Goal: Task Accomplishment & Management: Use online tool/utility

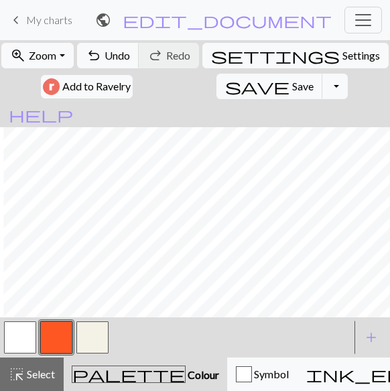
scroll to position [187, 413]
drag, startPoint x: 23, startPoint y: 335, endPoint x: 38, endPoint y: 319, distance: 21.8
click at [23, 335] on button "button" at bounding box center [20, 337] width 32 height 32
click at [55, 340] on button "button" at bounding box center [56, 337] width 32 height 32
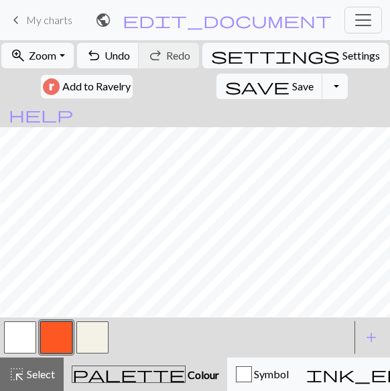
scroll to position [127, 481]
click at [21, 347] on button "button" at bounding box center [20, 337] width 32 height 32
click at [50, 336] on button "button" at bounding box center [56, 337] width 32 height 32
click at [11, 336] on button "button" at bounding box center [20, 337] width 32 height 32
click at [53, 341] on button "button" at bounding box center [56, 337] width 32 height 32
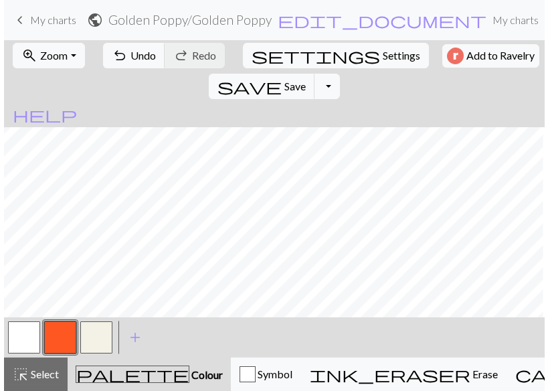
scroll to position [51, 326]
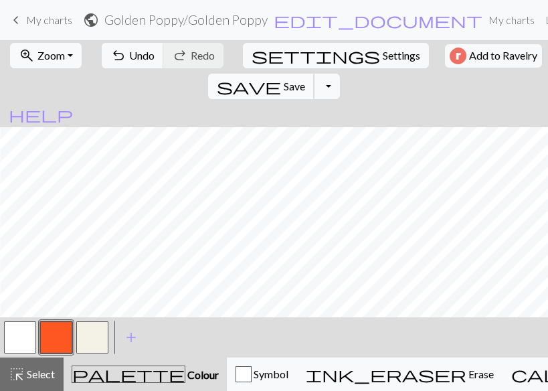
click at [305, 80] on span "Save" at bounding box center [294, 86] width 21 height 13
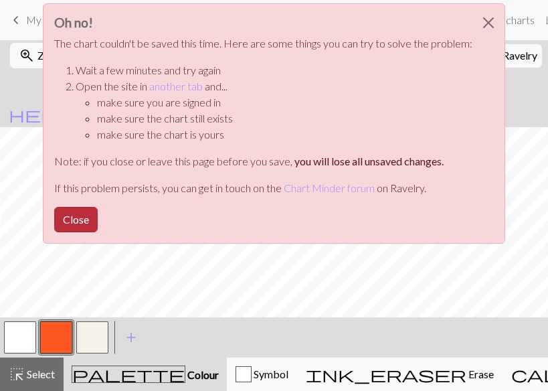
click at [77, 217] on button "Close" at bounding box center [76, 219] width 44 height 25
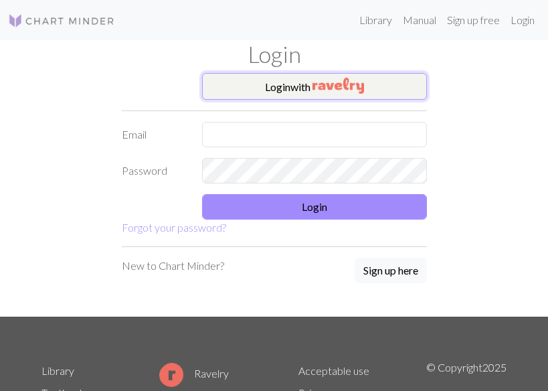
click at [287, 82] on button "Login with" at bounding box center [314, 86] width 225 height 27
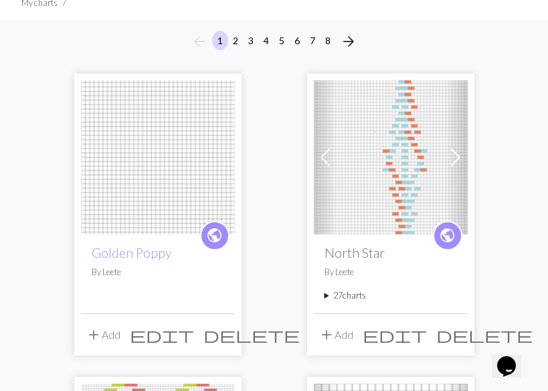
scroll to position [114, 0]
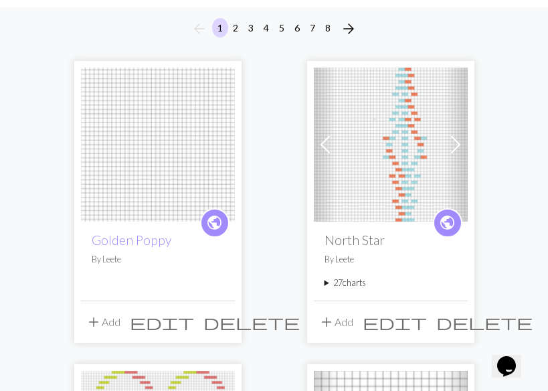
click at [125, 178] on img at bounding box center [158, 145] width 154 height 154
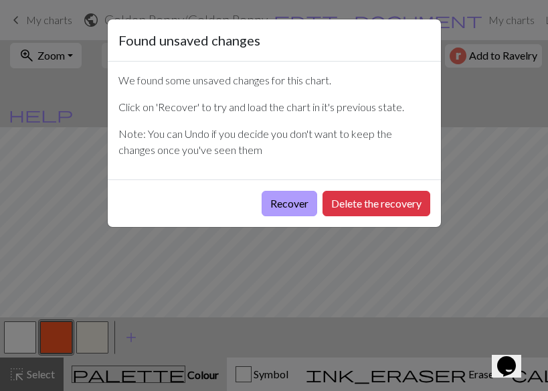
click at [278, 208] on button "Recover" at bounding box center [290, 203] width 56 height 25
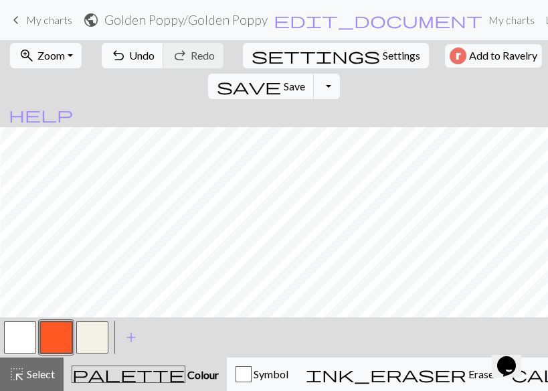
scroll to position [0, 592]
click at [21, 330] on button "button" at bounding box center [20, 337] width 32 height 32
click at [50, 338] on button "button" at bounding box center [56, 337] width 32 height 32
click at [120, 58] on button "undo Undo Undo" at bounding box center [133, 55] width 62 height 25
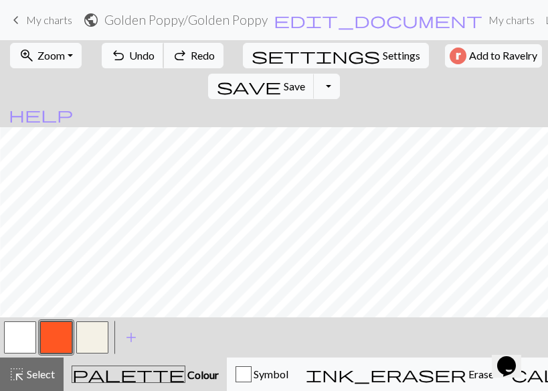
click at [120, 58] on button "undo Undo Undo" at bounding box center [133, 55] width 62 height 25
click at [305, 80] on span "Save" at bounding box center [294, 86] width 21 height 13
click at [17, 336] on button "button" at bounding box center [20, 337] width 32 height 32
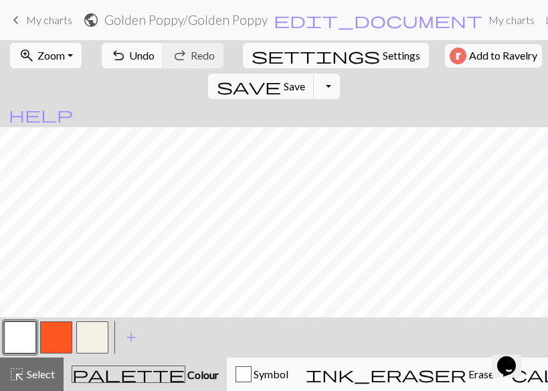
click at [56, 336] on button "button" at bounding box center [56, 337] width 32 height 32
click at [305, 80] on span "Save" at bounding box center [294, 86] width 21 height 13
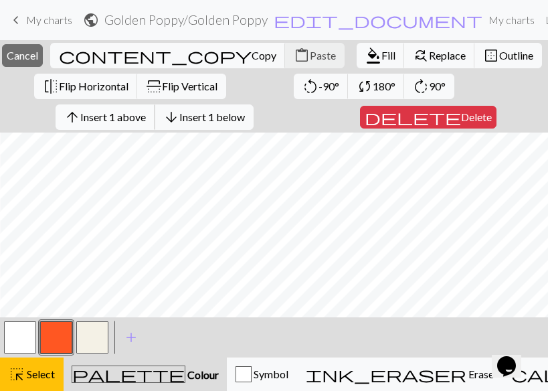
click at [146, 118] on span "Insert 1 above" at bounding box center [113, 116] width 66 height 13
click at [123, 114] on span "Insert 1 above" at bounding box center [113, 116] width 66 height 13
click at [130, 111] on span "Insert 1 above" at bounding box center [113, 116] width 66 height 13
click at [128, 113] on span "Insert 1 above" at bounding box center [113, 116] width 66 height 13
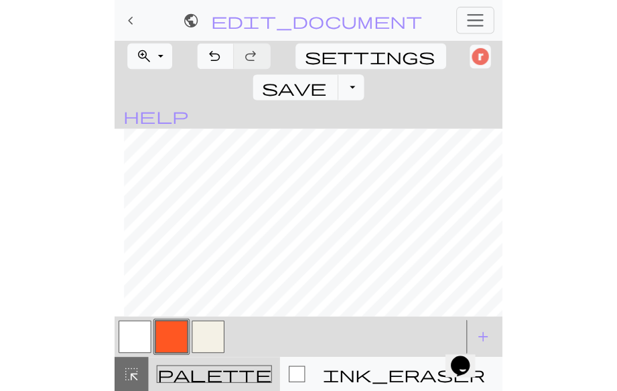
scroll to position [0, 277]
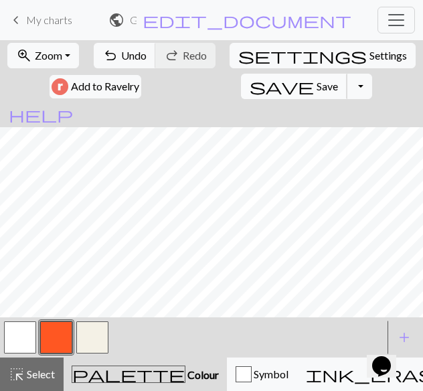
click at [317, 82] on span "Save" at bounding box center [327, 86] width 21 height 13
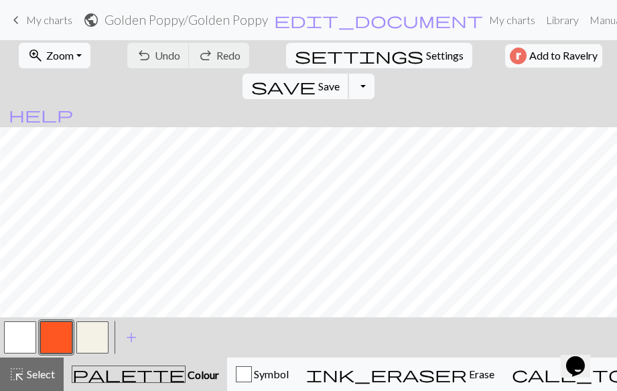
scroll to position [506, 92]
click at [340, 80] on span "Save" at bounding box center [328, 86] width 21 height 13
click at [131, 338] on span "add" at bounding box center [131, 337] width 16 height 19
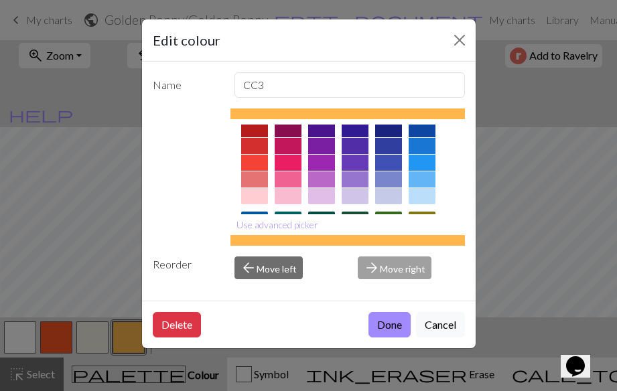
scroll to position [0, 0]
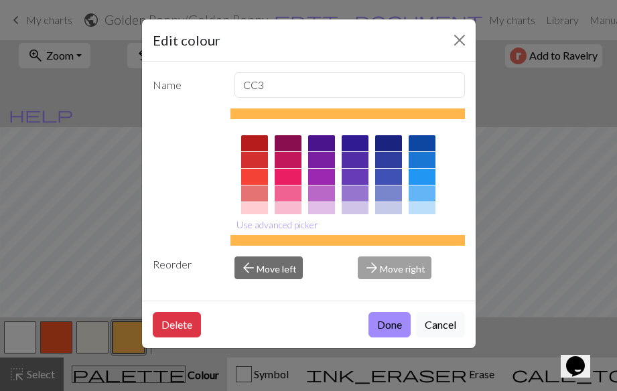
click at [289, 176] on div at bounding box center [288, 177] width 27 height 16
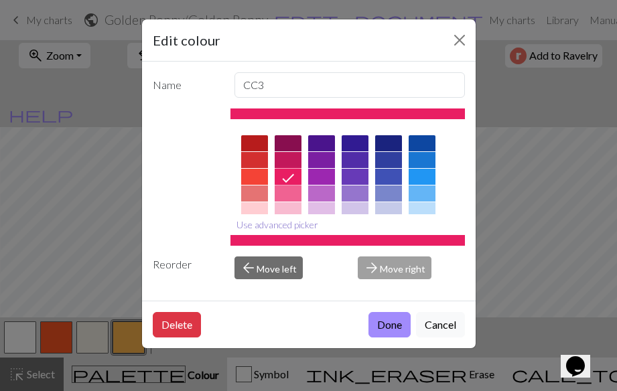
click at [287, 223] on button "Use advanced picker" at bounding box center [277, 224] width 94 height 21
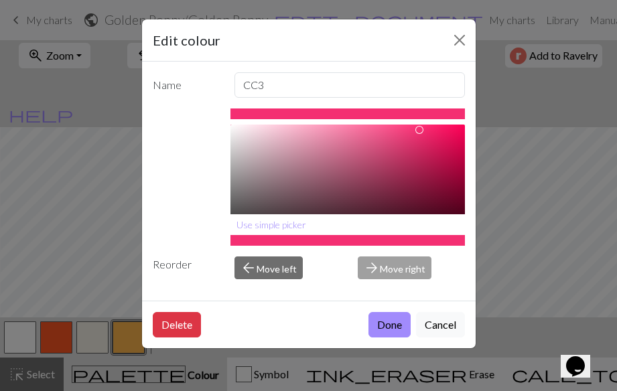
type input "#F62F72"
drag, startPoint x: 434, startPoint y: 133, endPoint x: 420, endPoint y: 129, distance: 14.5
click at [420, 129] on div at bounding box center [420, 129] width 8 height 8
click at [390, 329] on button "Done" at bounding box center [389, 324] width 42 height 25
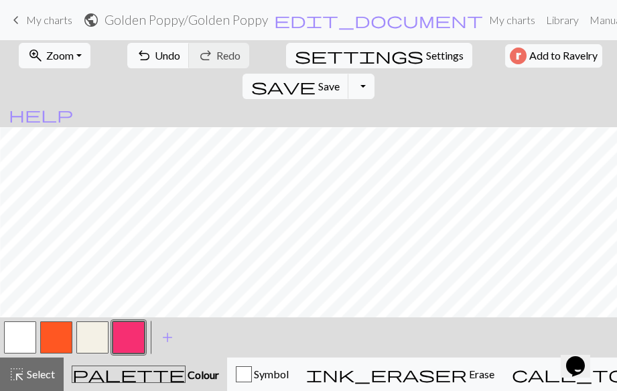
click at [116, 375] on span "palette" at bounding box center [128, 374] width 113 height 19
click at [131, 338] on button "button" at bounding box center [129, 337] width 32 height 32
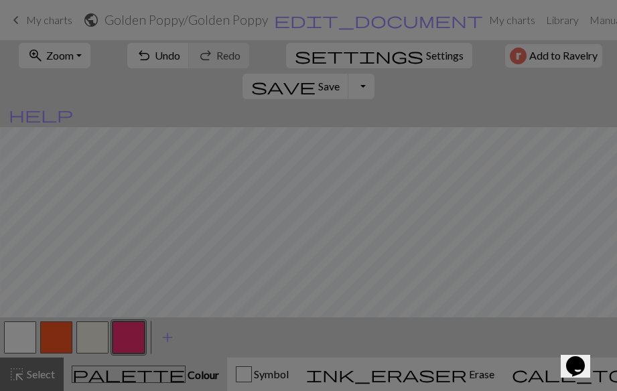
click at [131, 338] on div "Edit colour Name CC3 #F62F72 hex Use simple picker Reorder arrow_back Move left…" at bounding box center [308, 195] width 617 height 391
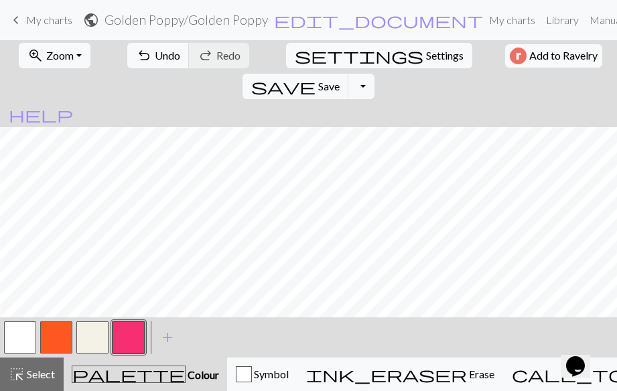
click at [131, 338] on button "button" at bounding box center [129, 337] width 32 height 32
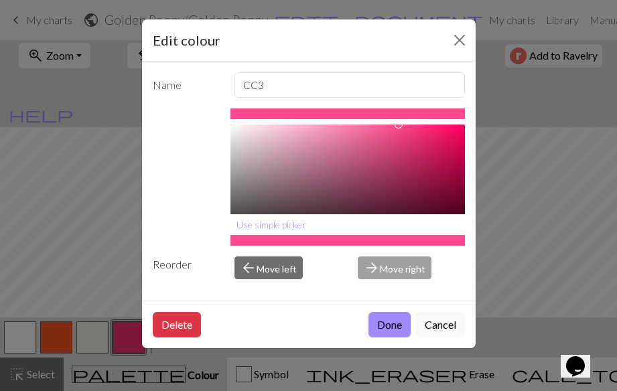
type input "#FF4C90"
drag, startPoint x: 419, startPoint y: 129, endPoint x: 394, endPoint y: 124, distance: 24.6
click at [394, 124] on div "#FF4C90 hex Use simple picker" at bounding box center [347, 176] width 234 height 137
click at [388, 327] on button "Done" at bounding box center [389, 324] width 42 height 25
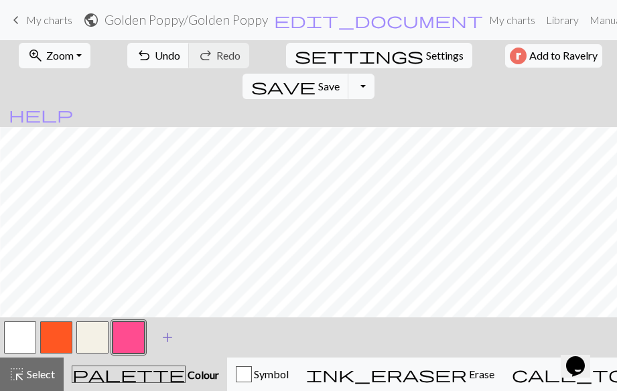
click at [167, 337] on span "add" at bounding box center [167, 337] width 16 height 19
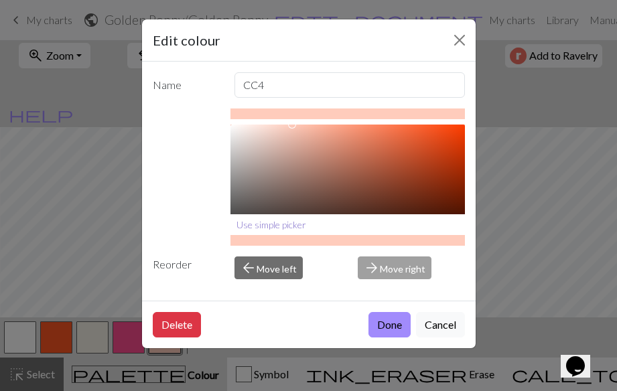
click at [271, 224] on button "Use simple picker" at bounding box center [271, 224] width 82 height 21
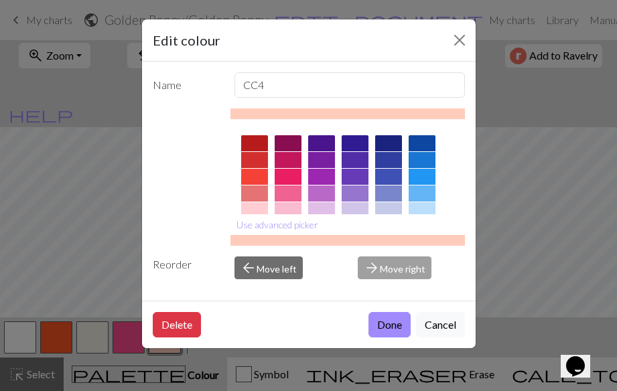
click at [288, 142] on div at bounding box center [288, 143] width 27 height 16
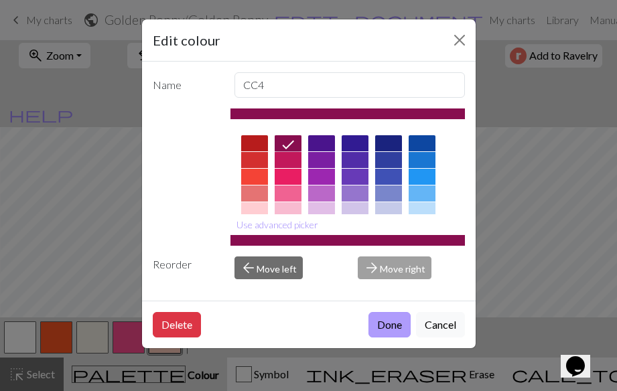
click at [387, 321] on button "Done" at bounding box center [389, 324] width 42 height 25
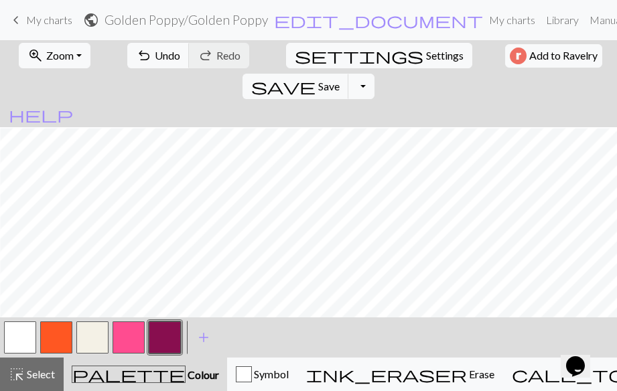
scroll to position [506, 92]
click at [340, 80] on span "Save" at bounding box center [328, 86] width 21 height 13
click at [374, 74] on button "Toggle Dropdown" at bounding box center [360, 86] width 25 height 25
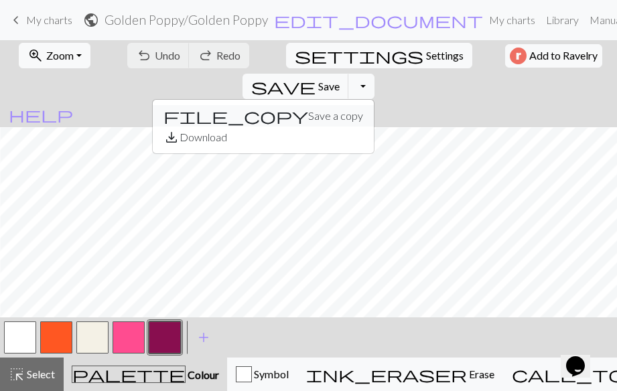
click at [374, 105] on button "file_copy Save a copy" at bounding box center [263, 115] width 221 height 21
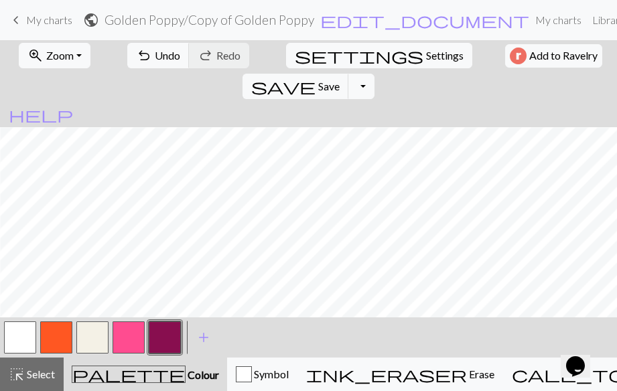
click at [18, 17] on span "keyboard_arrow_left" at bounding box center [16, 20] width 16 height 19
click at [349, 74] on button "save Save Save" at bounding box center [295, 86] width 106 height 25
click at [20, 18] on span "keyboard_arrow_left" at bounding box center [16, 20] width 16 height 19
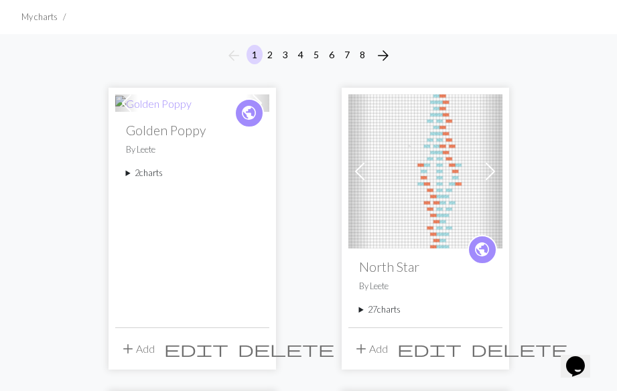
scroll to position [95, 0]
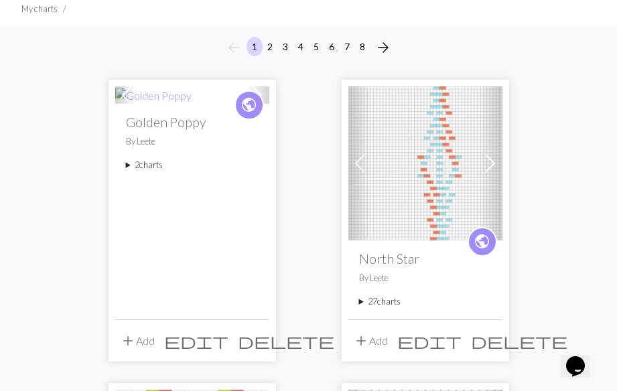
click at [133, 163] on summary "2 charts" at bounding box center [192, 165] width 133 height 13
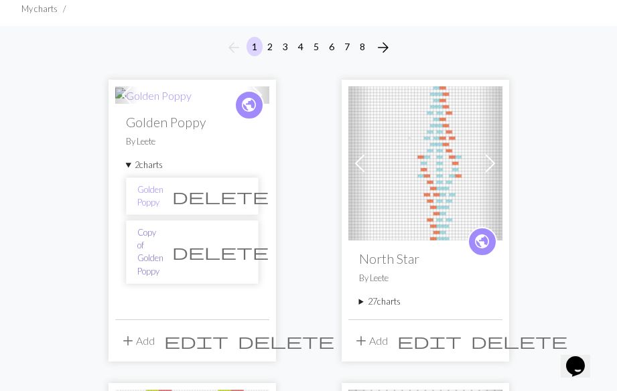
click at [150, 239] on link "Copy of Golden Poppy" at bounding box center [150, 252] width 26 height 52
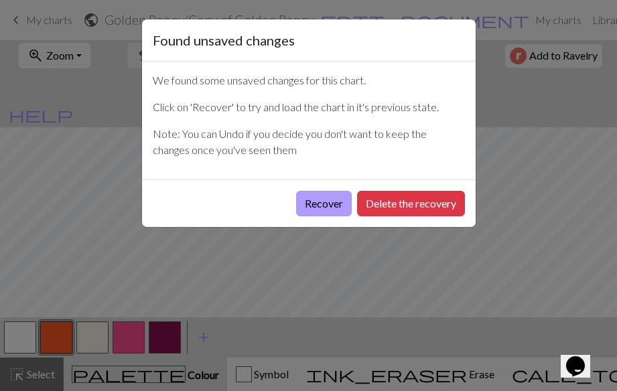
click at [315, 204] on button "Recover" at bounding box center [324, 203] width 56 height 25
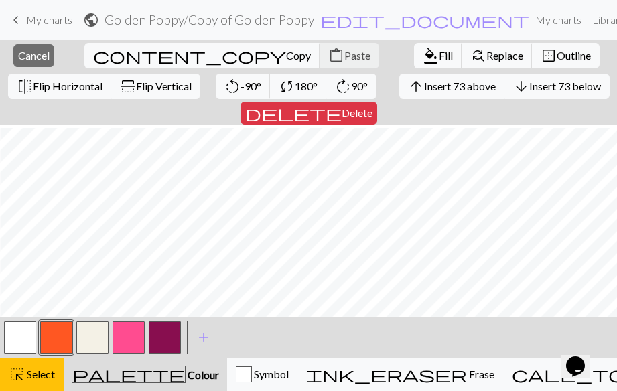
scroll to position [907, 524]
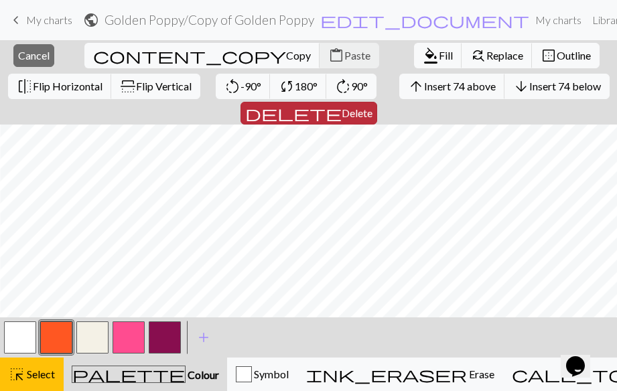
click at [372, 106] on span "Delete" at bounding box center [357, 112] width 31 height 13
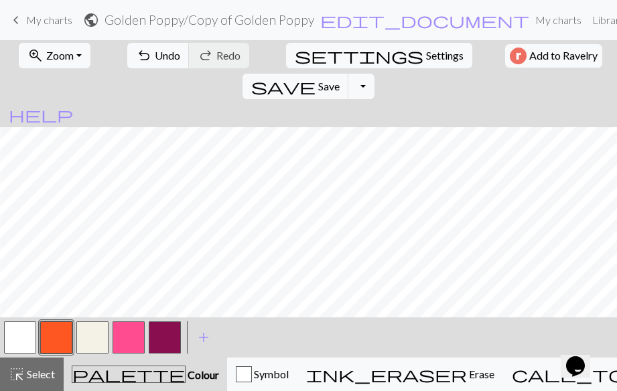
scroll to position [0, 472]
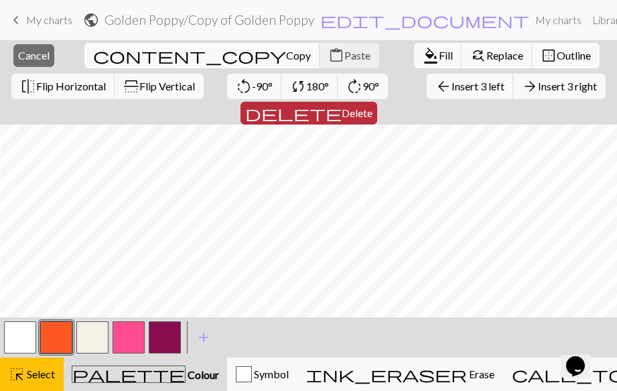
click at [372, 106] on span "Delete" at bounding box center [357, 112] width 31 height 13
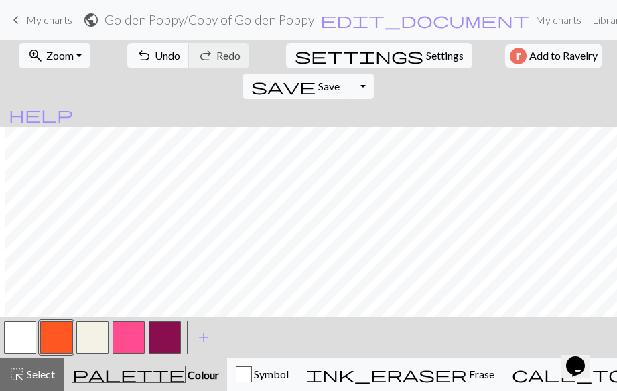
scroll to position [0, 84]
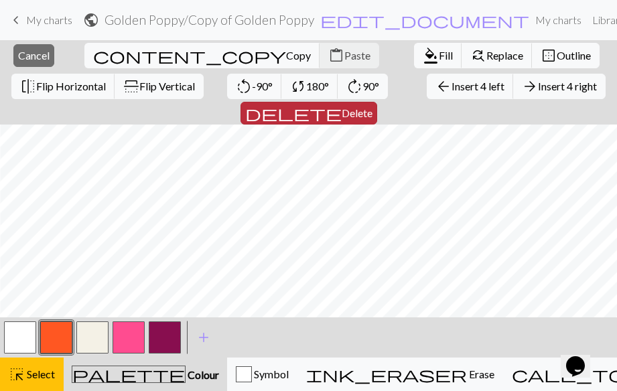
click at [372, 106] on span "Delete" at bounding box center [357, 112] width 31 height 13
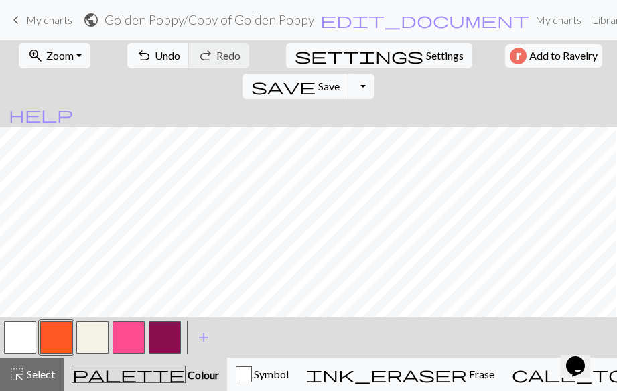
scroll to position [0, 0]
click at [18, 344] on button "button" at bounding box center [20, 337] width 32 height 32
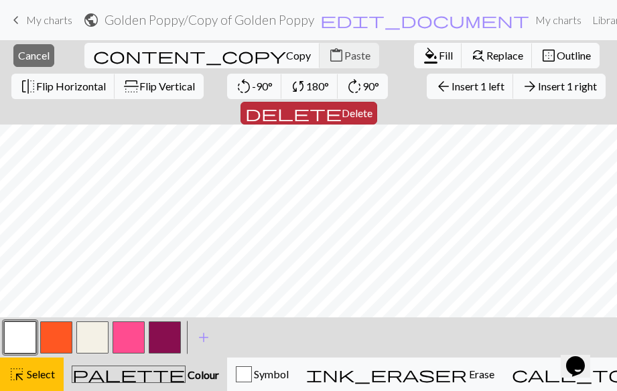
click at [372, 106] on span "Delete" at bounding box center [357, 112] width 31 height 13
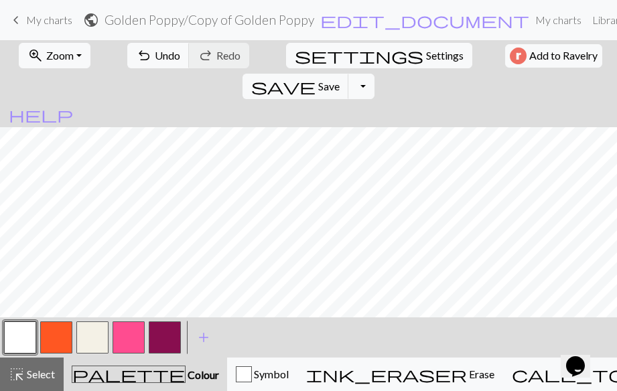
click at [60, 338] on button "button" at bounding box center [56, 337] width 32 height 32
click at [66, 300] on div "zoom_in Zoom Zoom Fit all Fit width Fit height 50% 100% 150% 200% undo Undo Und…" at bounding box center [308, 215] width 617 height 351
drag, startPoint x: 17, startPoint y: 332, endPoint x: 177, endPoint y: 330, distance: 159.4
click at [23, 329] on button "button" at bounding box center [20, 337] width 32 height 32
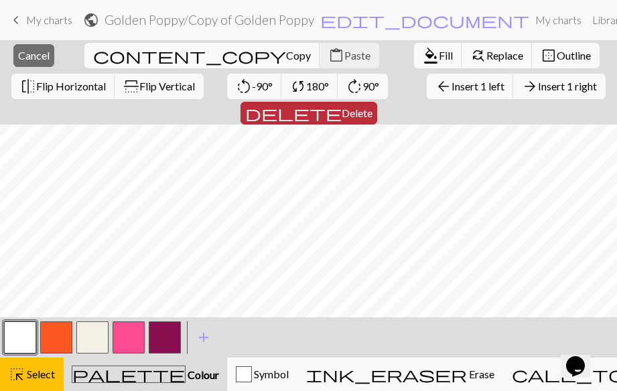
click at [372, 106] on span "Delete" at bounding box center [357, 112] width 31 height 13
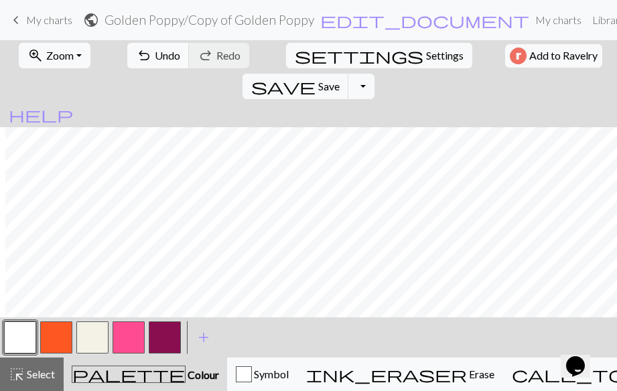
scroll to position [0, 184]
drag, startPoint x: 56, startPoint y: 338, endPoint x: 385, endPoint y: 347, distance: 329.6
click at [92, 327] on div at bounding box center [92, 337] width 181 height 36
click at [52, 342] on button "button" at bounding box center [56, 337] width 32 height 32
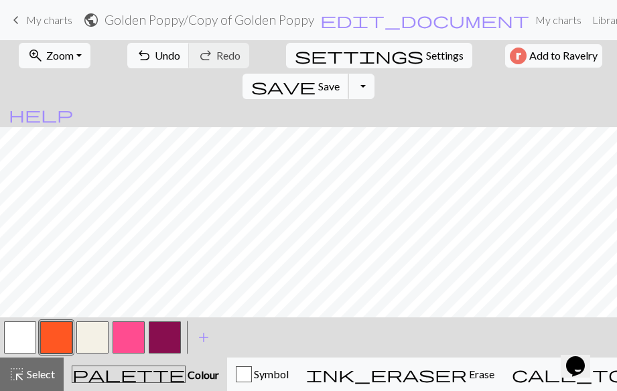
click at [340, 80] on span "Save" at bounding box center [328, 86] width 21 height 13
click at [134, 340] on button "button" at bounding box center [129, 337] width 32 height 32
click at [168, 336] on button "button" at bounding box center [165, 337] width 32 height 32
click at [157, 348] on button "button" at bounding box center [165, 337] width 32 height 32
click at [157, 348] on div "Edit colour Name CC4 Use advanced picker Reorder arrow_back Move left arrow_for…" at bounding box center [308, 195] width 617 height 391
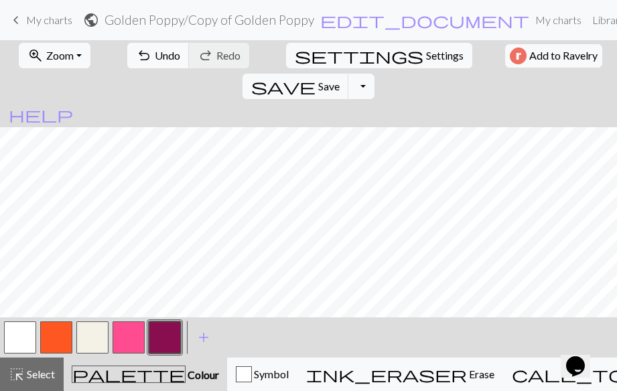
click at [157, 348] on button "button" at bounding box center [165, 337] width 32 height 32
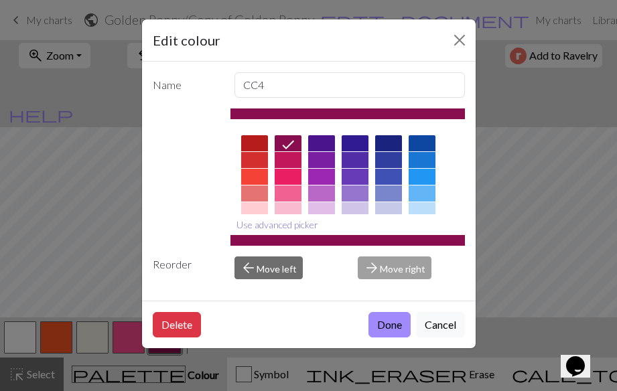
click at [265, 225] on button "Use advanced picker" at bounding box center [277, 224] width 94 height 21
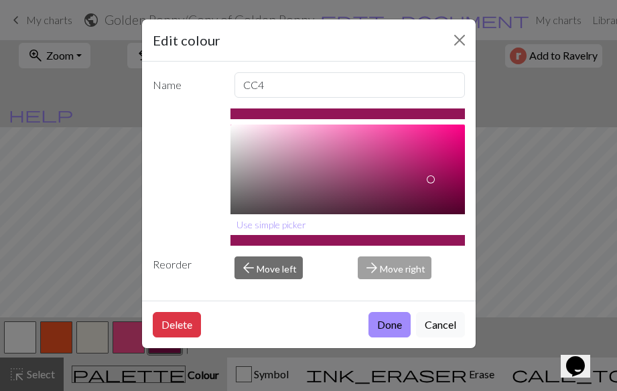
type input "#921757"
drag, startPoint x: 440, startPoint y: 186, endPoint x: 428, endPoint y: 179, distance: 13.8
click at [428, 179] on div at bounding box center [427, 179] width 8 height 8
click at [386, 325] on button "Done" at bounding box center [389, 324] width 42 height 25
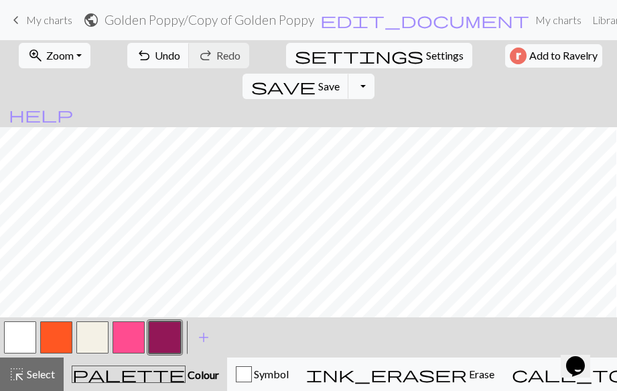
scroll to position [0, 51]
click at [132, 331] on button "button" at bounding box center [129, 337] width 32 height 32
click at [173, 344] on button "button" at bounding box center [165, 337] width 32 height 32
click at [340, 80] on span "Save" at bounding box center [328, 86] width 21 height 13
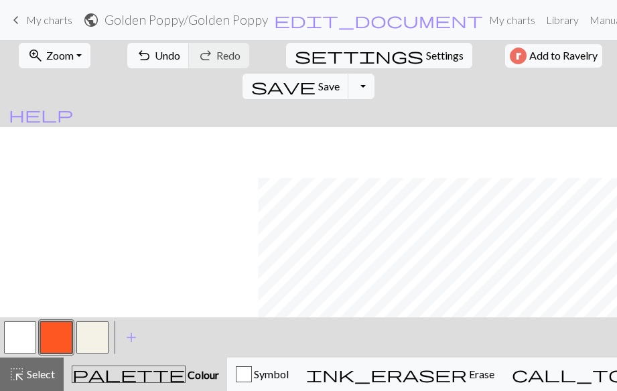
scroll to position [51, 258]
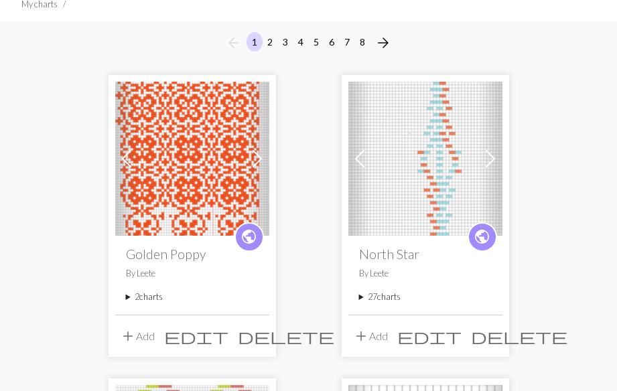
scroll to position [106, 0]
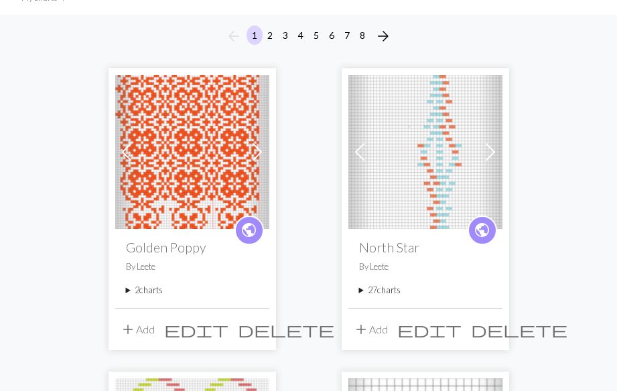
click at [132, 289] on summary "2 charts" at bounding box center [192, 290] width 133 height 13
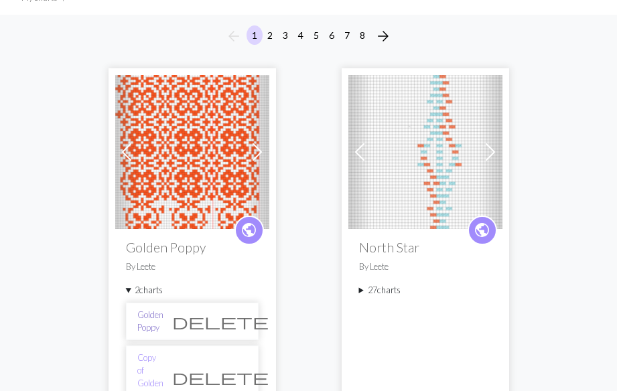
click at [149, 324] on link "Golden Poppy" at bounding box center [150, 321] width 26 height 25
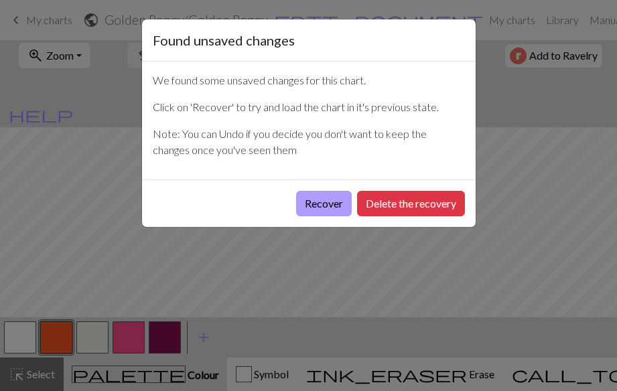
click at [330, 203] on button "Recover" at bounding box center [324, 203] width 56 height 25
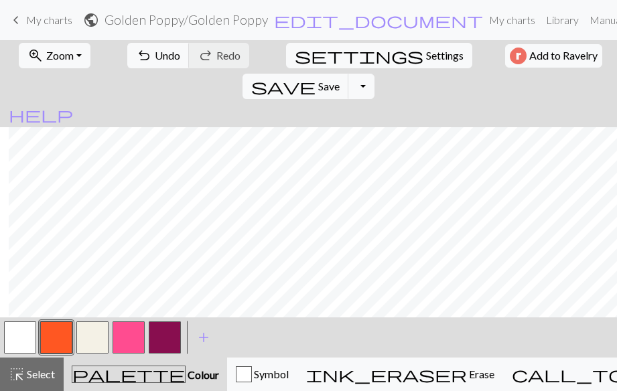
scroll to position [966, 15]
click at [126, 339] on button "button" at bounding box center [129, 337] width 32 height 32
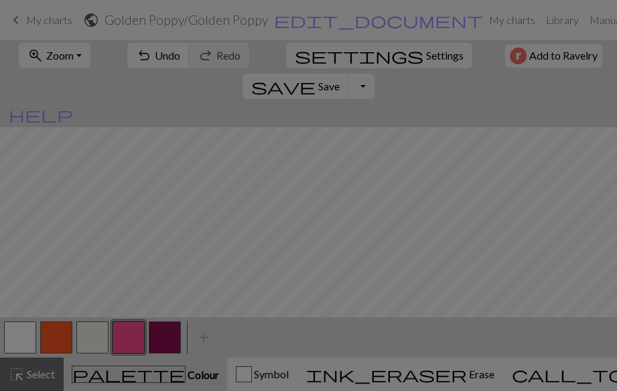
click at [126, 339] on div "Edit colour Name CC3 Use advanced picker Reorder arrow_back Move left arrow_for…" at bounding box center [308, 195] width 617 height 391
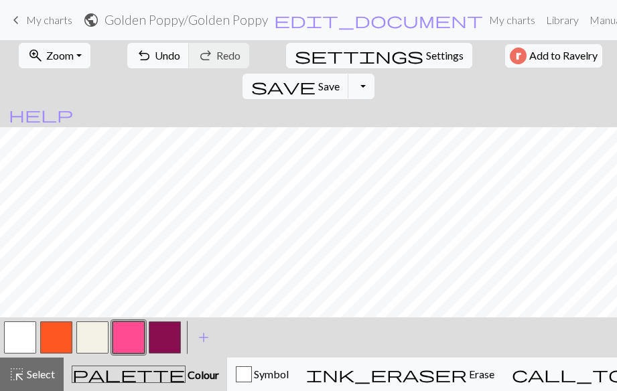
click at [126, 339] on button "button" at bounding box center [129, 337] width 32 height 32
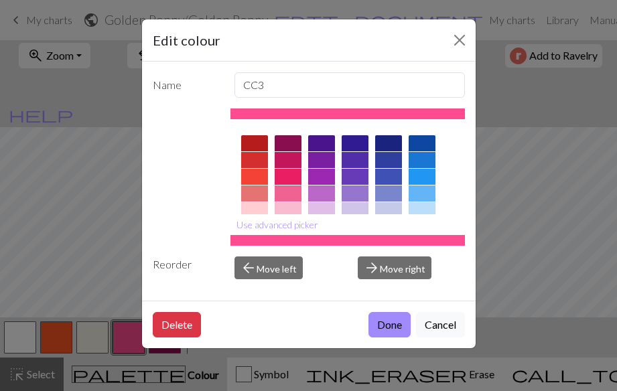
click at [277, 238] on div at bounding box center [347, 240] width 234 height 11
click at [283, 225] on button "Use advanced picker" at bounding box center [277, 224] width 94 height 21
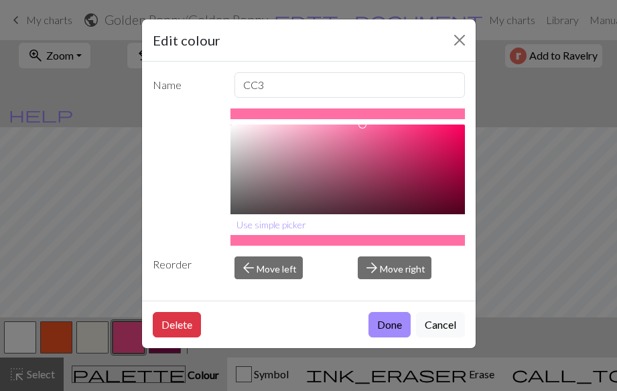
type input "#FF73A6"
drag, startPoint x: 394, startPoint y: 125, endPoint x: 360, endPoint y: 121, distance: 35.0
click at [359, 122] on div "#FF73A6 hex Use simple picker" at bounding box center [347, 176] width 234 height 137
click at [259, 224] on button "Use simple picker" at bounding box center [271, 224] width 82 height 21
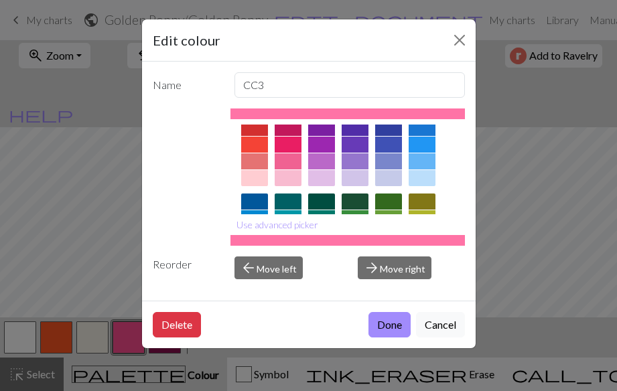
scroll to position [17, 0]
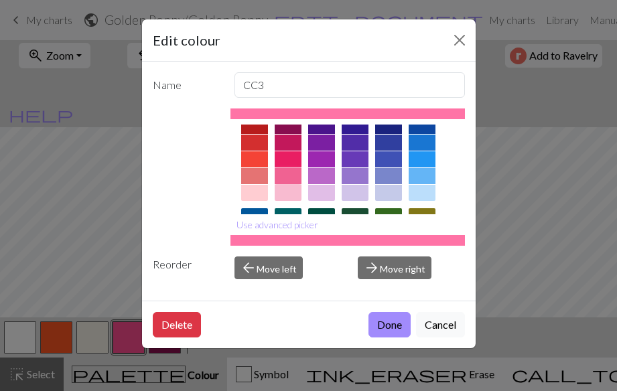
click at [284, 172] on div at bounding box center [288, 176] width 27 height 16
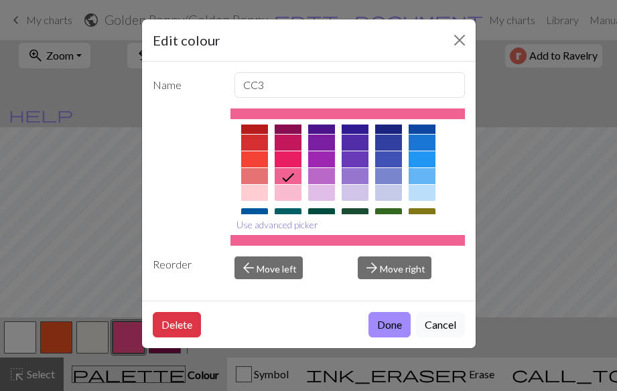
click at [283, 226] on button "Use advanced picker" at bounding box center [277, 224] width 94 height 21
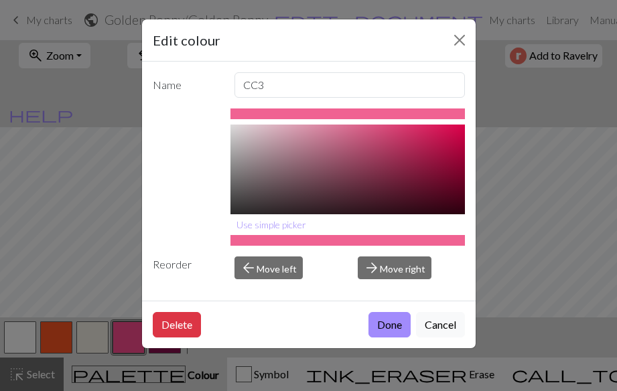
click at [362, 242] on div at bounding box center [347, 240] width 234 height 11
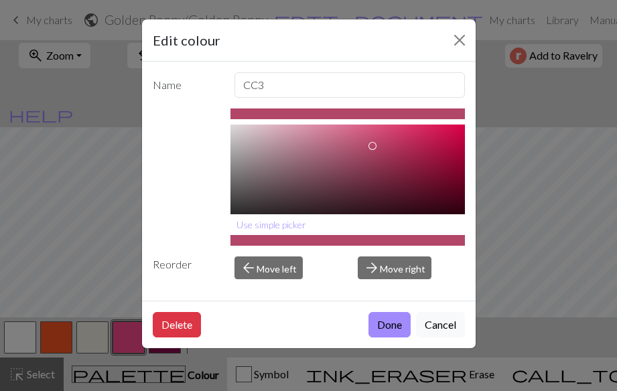
scroll to position [0, 0]
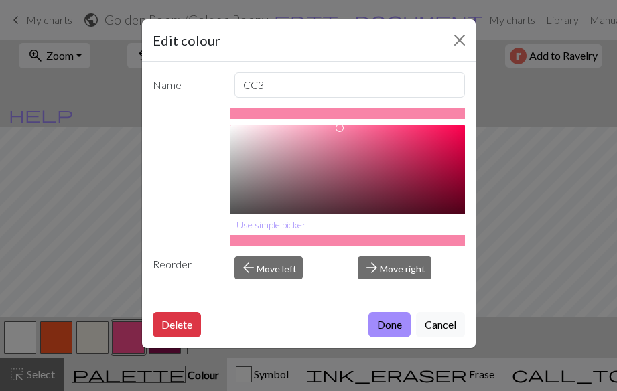
type input "#FF86AB"
drag, startPoint x: 382, startPoint y: 127, endPoint x: 342, endPoint y: 124, distance: 40.3
click at [342, 124] on div at bounding box center [342, 125] width 8 height 8
click at [390, 328] on button "Done" at bounding box center [389, 324] width 42 height 25
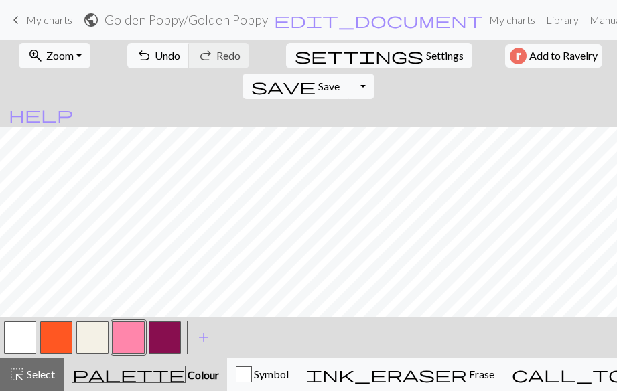
click at [134, 336] on button "button" at bounding box center [129, 337] width 32 height 32
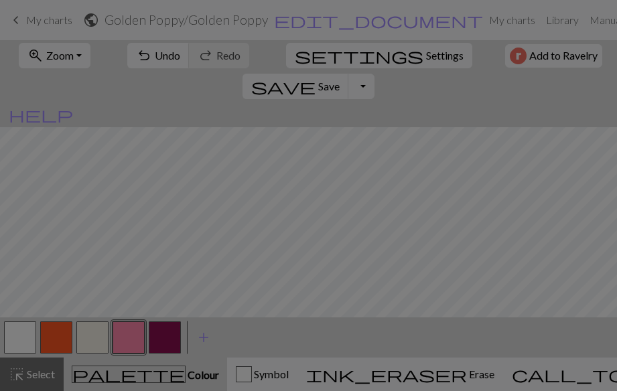
click at [134, 336] on div "Edit colour Name CC3 #FF86AB hex Use simple picker Reorder arrow_back Move left…" at bounding box center [308, 195] width 617 height 391
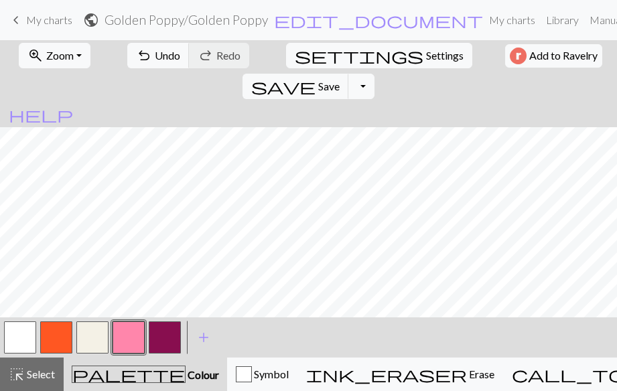
click at [134, 336] on button "button" at bounding box center [129, 337] width 32 height 32
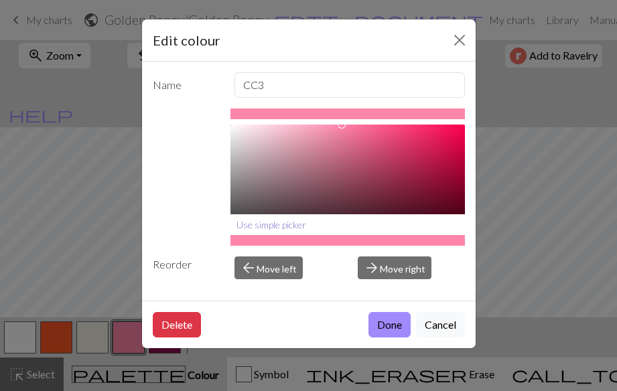
click at [288, 226] on button "Use simple picker" at bounding box center [271, 224] width 82 height 21
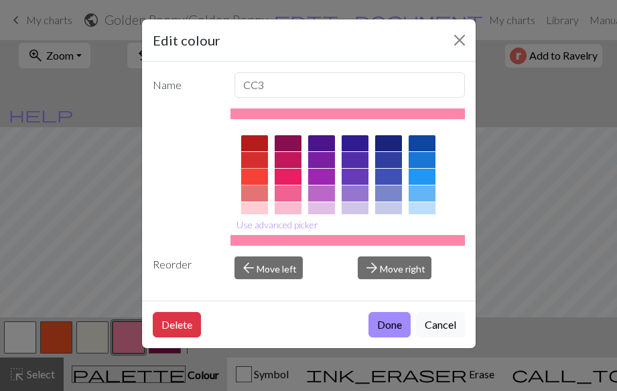
click at [256, 175] on div at bounding box center [254, 177] width 27 height 16
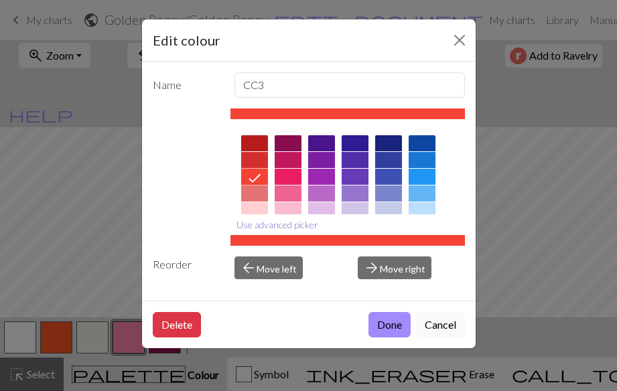
click at [270, 225] on button "Use advanced picker" at bounding box center [277, 224] width 94 height 21
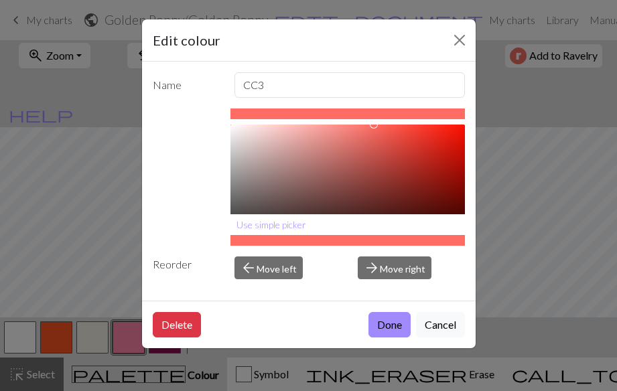
type input "#FF6F67"
drag, startPoint x: 411, startPoint y: 129, endPoint x: 370, endPoint y: 121, distance: 42.3
click at [370, 121] on div "#FF6F67 hex Use simple picker" at bounding box center [347, 176] width 234 height 137
click at [390, 324] on button "Done" at bounding box center [389, 324] width 42 height 25
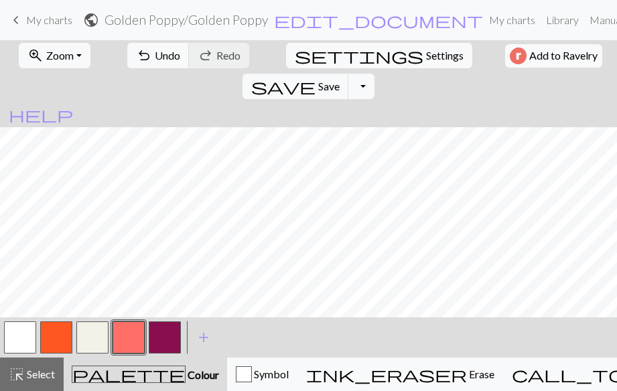
click at [165, 336] on button "button" at bounding box center [165, 337] width 32 height 32
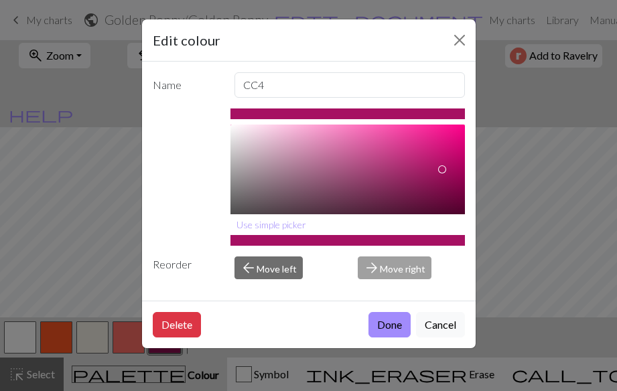
drag, startPoint x: 439, startPoint y: 184, endPoint x: 441, endPoint y: 169, distance: 15.0
click at [441, 169] on div at bounding box center [442, 169] width 8 height 8
click at [439, 170] on div at bounding box center [435, 172] width 8 height 8
type input "#A51262"
click at [385, 327] on button "Done" at bounding box center [389, 324] width 42 height 25
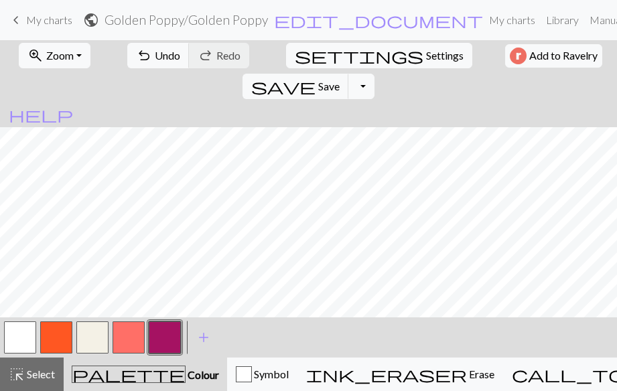
click at [163, 338] on button "button" at bounding box center [165, 337] width 32 height 32
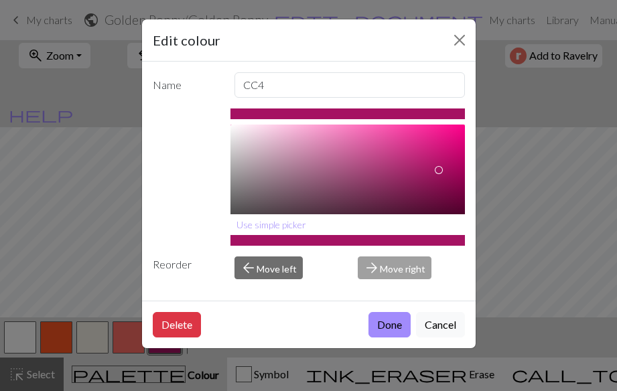
click at [163, 336] on div "Edit colour Name CC4 #A51262 hex Use simple picker Reorder arrow_back Move left…" at bounding box center [308, 195] width 617 height 391
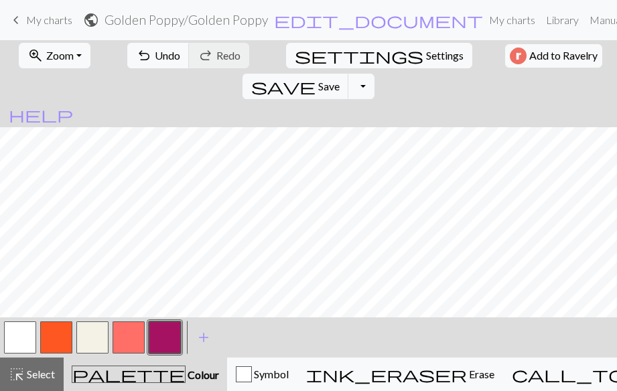
click at [163, 336] on button "button" at bounding box center [165, 337] width 32 height 32
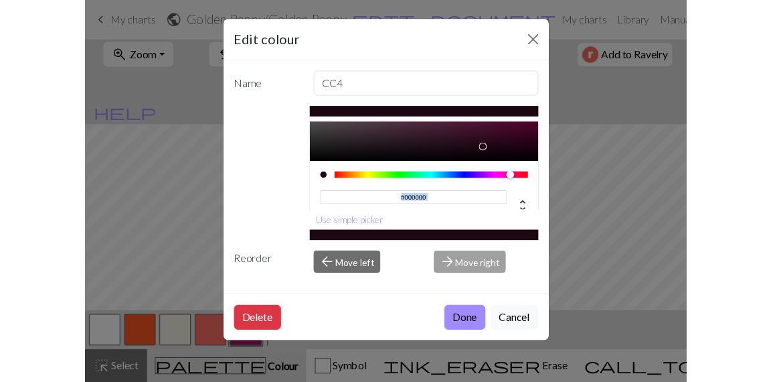
scroll to position [106, 0]
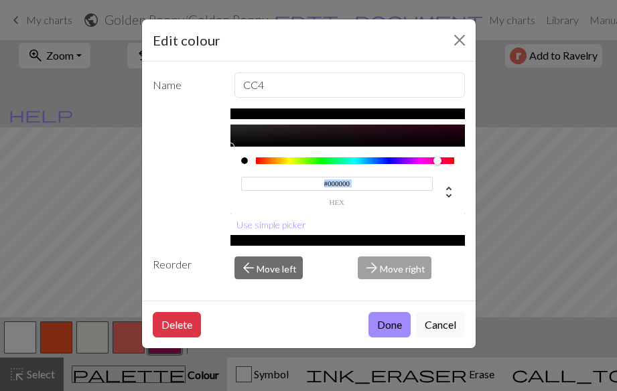
drag, startPoint x: 438, startPoint y: 169, endPoint x: 370, endPoint y: 196, distance: 72.7
click at [370, 196] on div "#000000 hex" at bounding box center [347, 116] width 234 height 196
click at [264, 161] on div at bounding box center [264, 161] width 8 height 8
click at [357, 181] on input "#000000" at bounding box center [337, 184] width 192 height 14
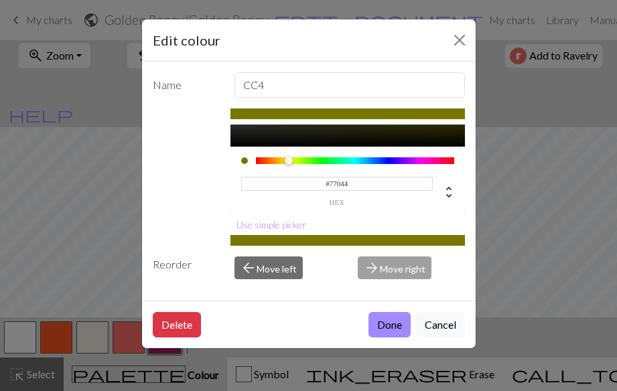
type input "#77044B"
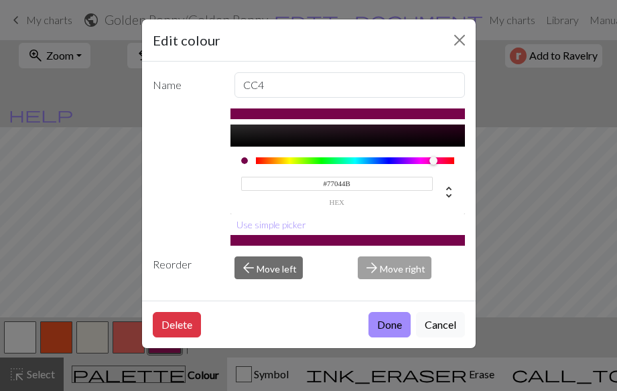
click button "Done" at bounding box center [389, 324] width 42 height 25
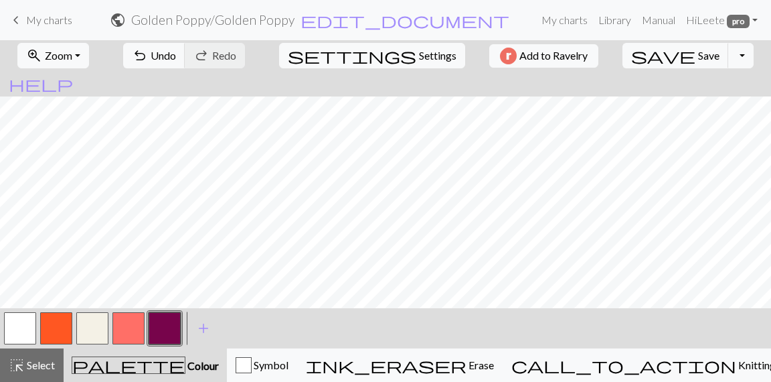
click at [129, 331] on button "button" at bounding box center [129, 328] width 32 height 32
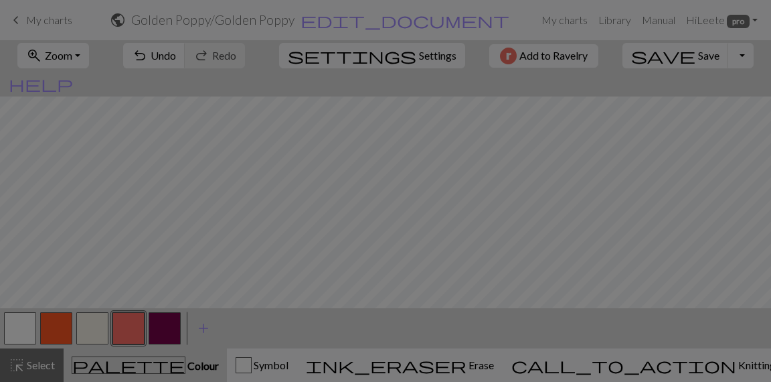
click at [129, 331] on div "Edit colour Name CC3 #FF6F67 hex Use simple picker Reorder arrow_back Move left…" at bounding box center [385, 191] width 771 height 382
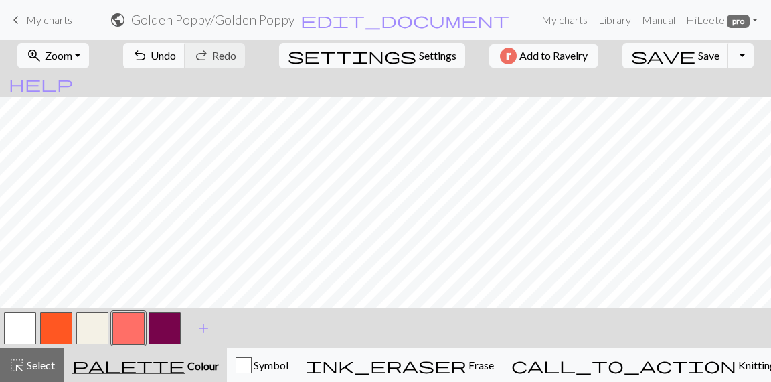
click at [129, 331] on button "button" at bounding box center [129, 328] width 32 height 32
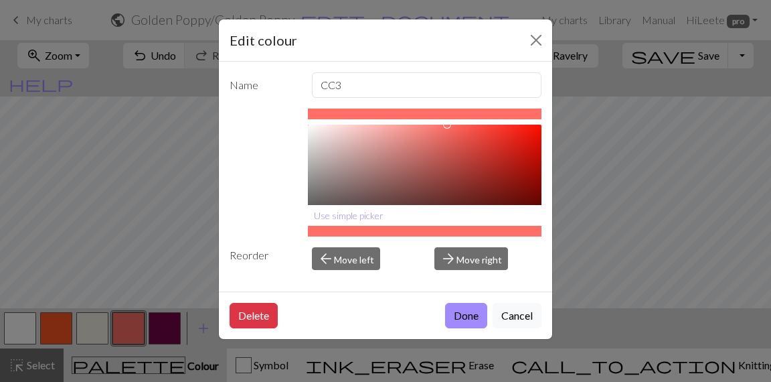
click at [461, 230] on div at bounding box center [425, 231] width 234 height 11
click at [461, 233] on div at bounding box center [425, 231] width 234 height 11
click at [461, 232] on div at bounding box center [425, 231] width 234 height 11
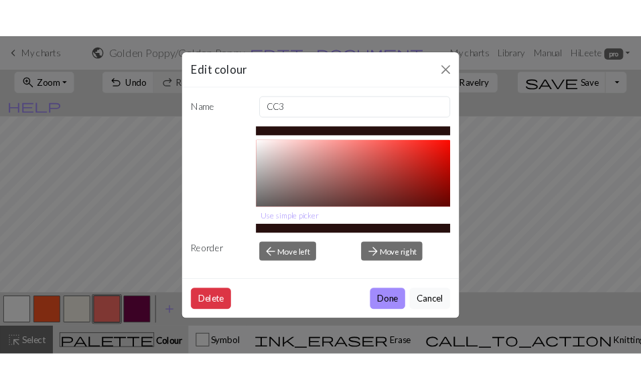
scroll to position [116, 0]
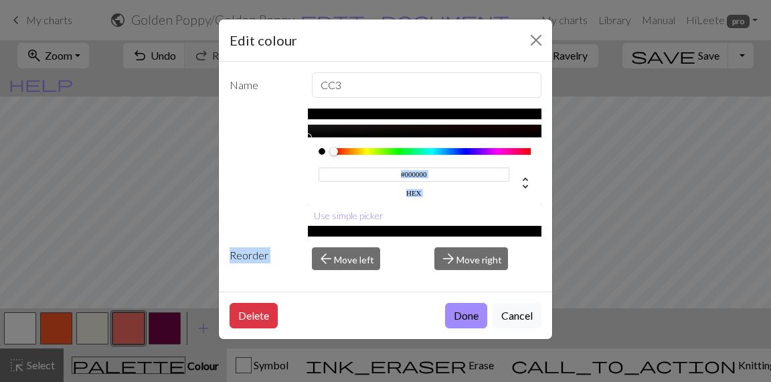
drag, startPoint x: 447, startPoint y: 127, endPoint x: 459, endPoint y: 297, distance: 171.2
click at [459, 297] on form "Edit colour Name CC3 #000000 hex Use simple picker Reorder arrow_back Move left…" at bounding box center [385, 178] width 333 height 319
click at [442, 175] on input "#000000" at bounding box center [415, 174] width 192 height 14
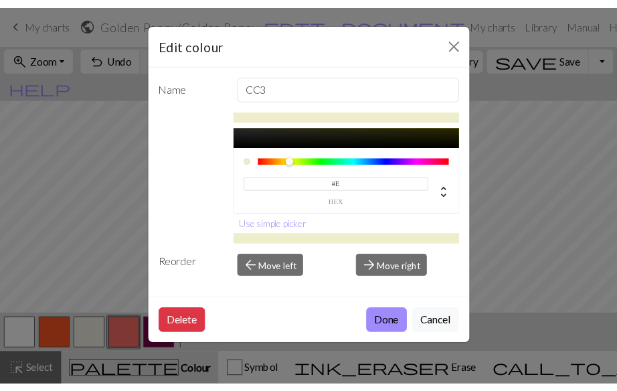
scroll to position [106, 0]
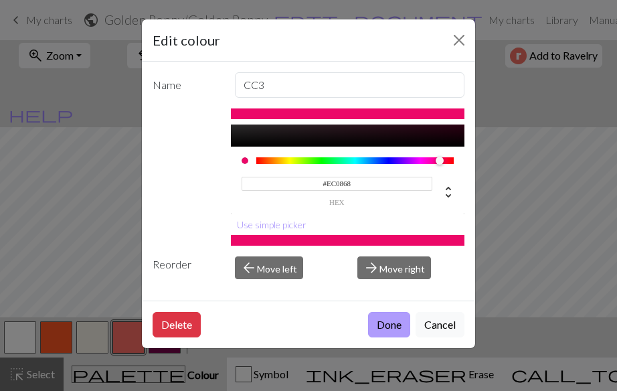
type input "#EC0868"
click at [390, 323] on button "Done" at bounding box center [389, 324] width 42 height 25
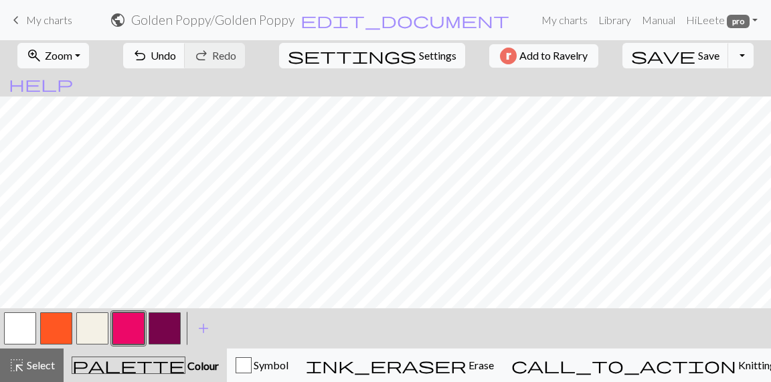
scroll to position [905, 59]
click at [616, 58] on span "Save" at bounding box center [708, 55] width 21 height 13
click at [616, 52] on button "Toggle Dropdown" at bounding box center [741, 55] width 25 height 25
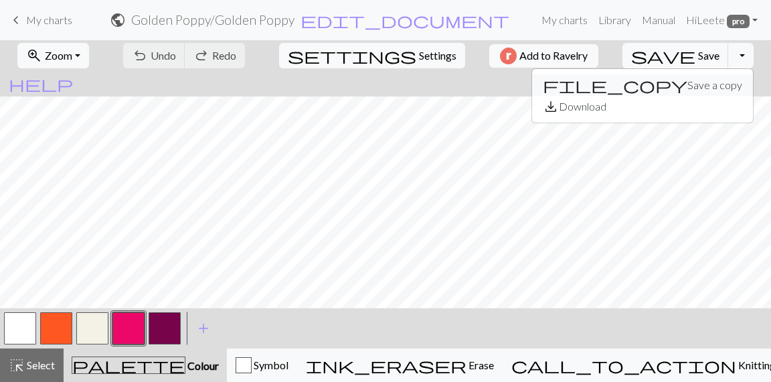
click at [616, 85] on button "file_copy Save a copy" at bounding box center [642, 84] width 221 height 21
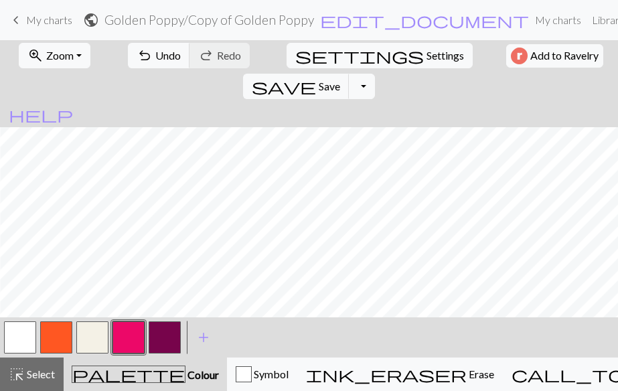
scroll to position [966, 369]
click at [340, 80] on span "Save" at bounding box center [329, 86] width 21 height 13
click at [17, 15] on span "keyboard_arrow_left" at bounding box center [16, 20] width 16 height 19
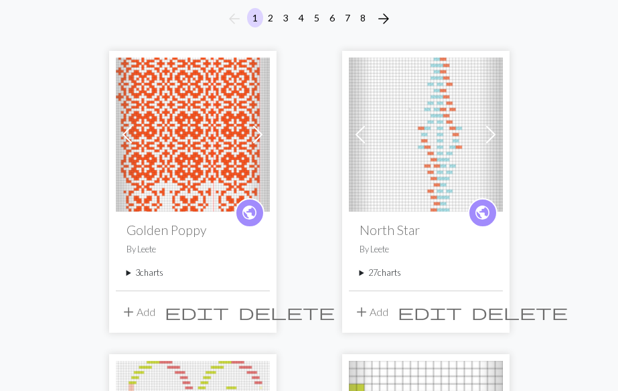
scroll to position [131, 0]
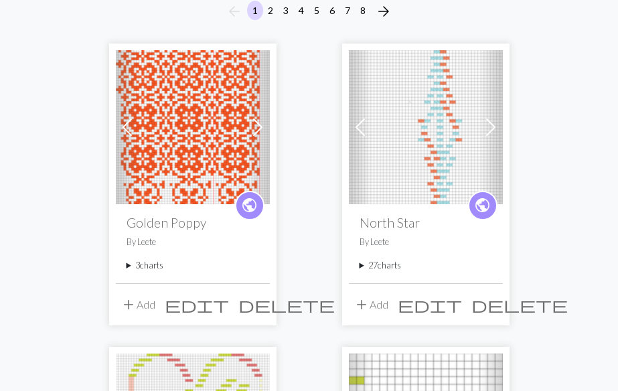
click at [129, 268] on summary "3 charts" at bounding box center [193, 265] width 133 height 13
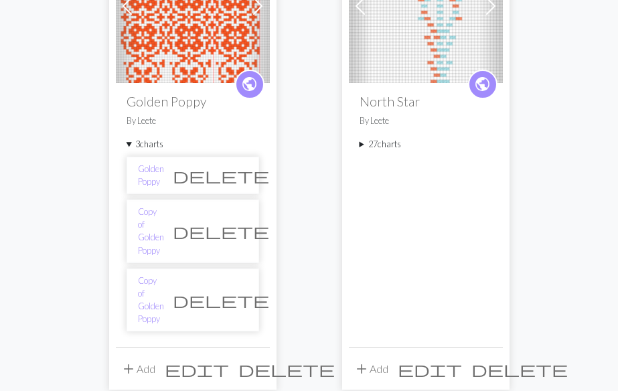
scroll to position [253, 0]
click at [146, 274] on link "Copy of Golden Poppy" at bounding box center [151, 300] width 26 height 52
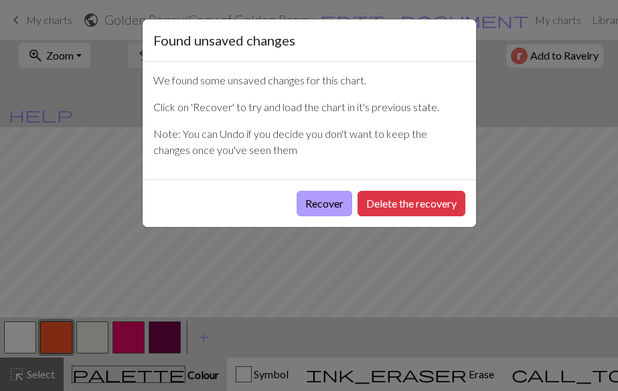
click at [335, 202] on button "Recover" at bounding box center [325, 203] width 56 height 25
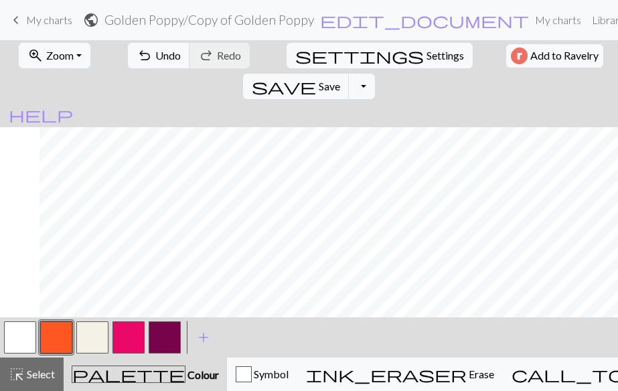
scroll to position [966, 522]
click at [245, 21] on h2 "Golden Poppy / Copy of Golden Poppy" at bounding box center [209, 19] width 210 height 15
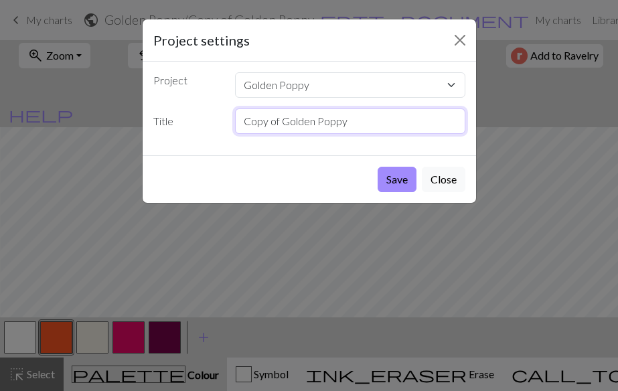
click at [278, 123] on input "Copy of Golden Poppy" at bounding box center [350, 120] width 230 height 25
type input "2nd color band Golden Poppy"
click at [396, 180] on button "Save" at bounding box center [397, 179] width 39 height 25
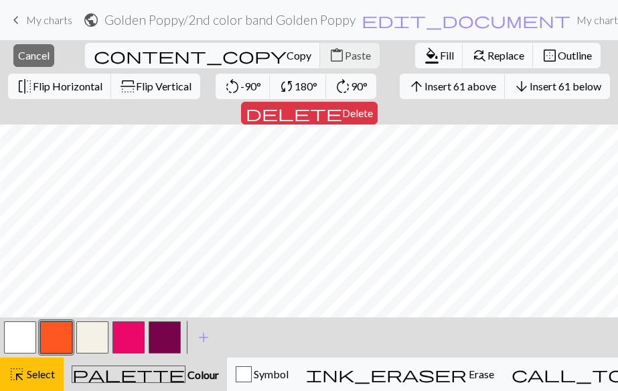
scroll to position [759, 522]
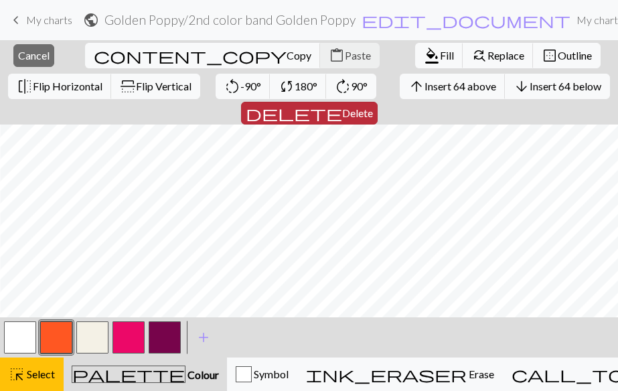
click at [373, 106] on span "Delete" at bounding box center [357, 112] width 31 height 13
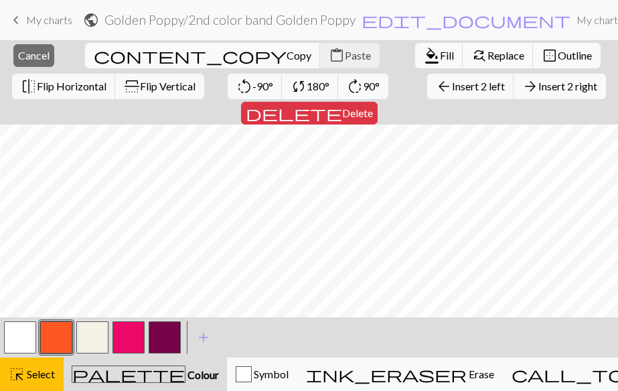
scroll to position [0, 283]
click at [373, 106] on span "Delete" at bounding box center [357, 112] width 31 height 13
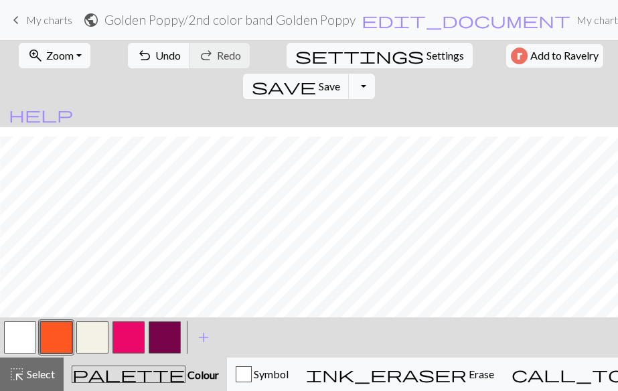
scroll to position [108, 19]
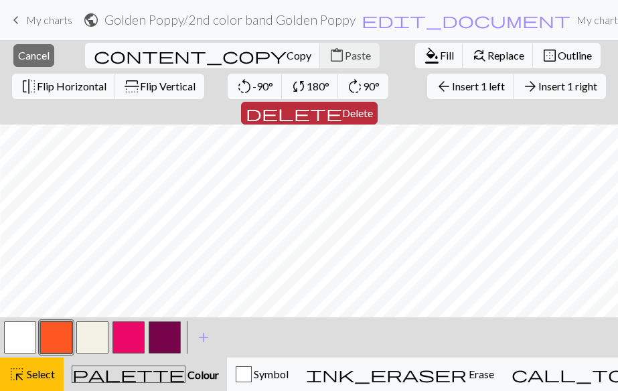
click at [373, 106] on span "Delete" at bounding box center [357, 112] width 31 height 13
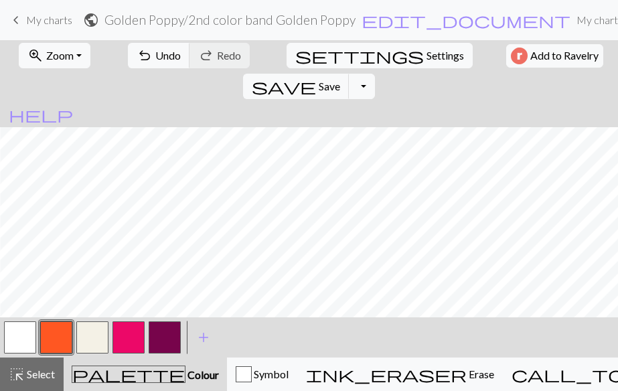
scroll to position [46, 451]
click at [134, 338] on button "button" at bounding box center [129, 337] width 32 height 32
click at [167, 343] on button "button" at bounding box center [165, 337] width 32 height 32
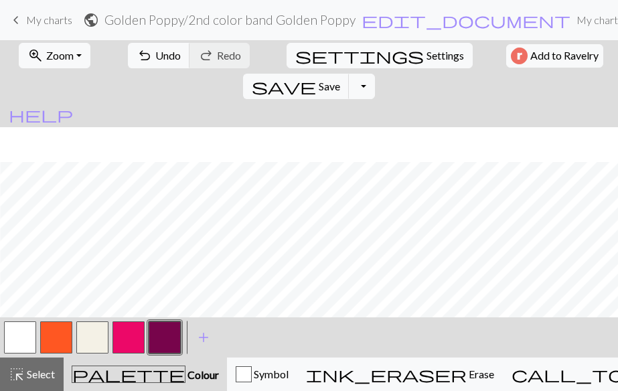
scroll to position [52, 362]
click at [204, 338] on span "add" at bounding box center [204, 337] width 16 height 19
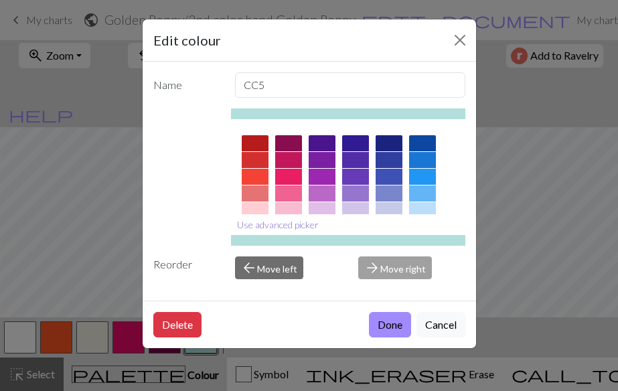
click at [294, 222] on button "Use advanced picker" at bounding box center [278, 224] width 94 height 21
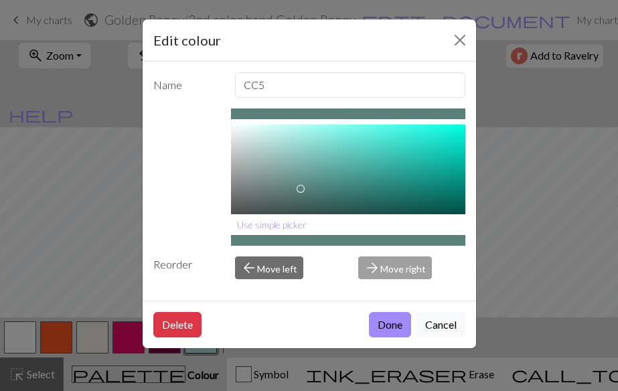
scroll to position [106, 0]
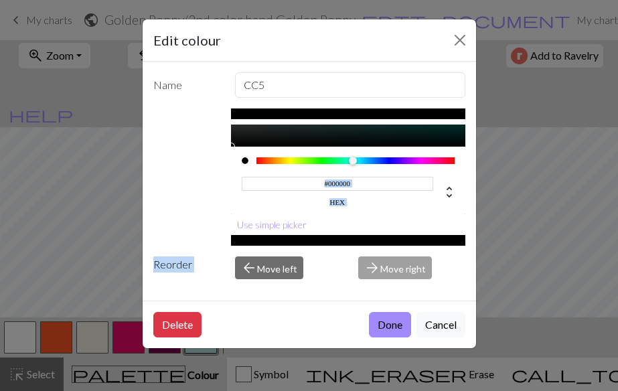
drag, startPoint x: 281, startPoint y: 141, endPoint x: 326, endPoint y: 270, distance: 137.0
click at [326, 270] on div "Name CC5 #000000 hex Use simple picker Reorder arrow_back Move left arrow_forwa…" at bounding box center [309, 181] width 333 height 239
click at [360, 187] on input "#000000" at bounding box center [338, 184] width 192 height 14
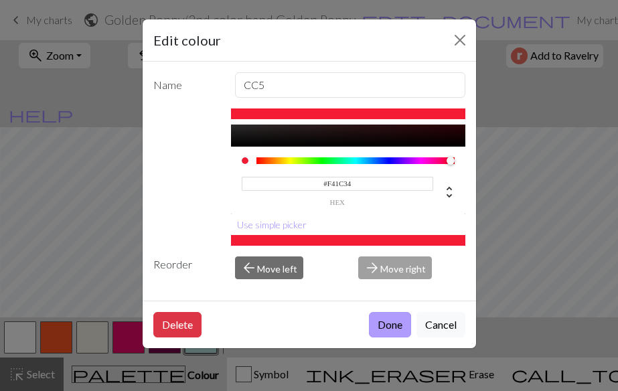
type input "#F41C34"
click at [387, 330] on button "Done" at bounding box center [390, 324] width 42 height 25
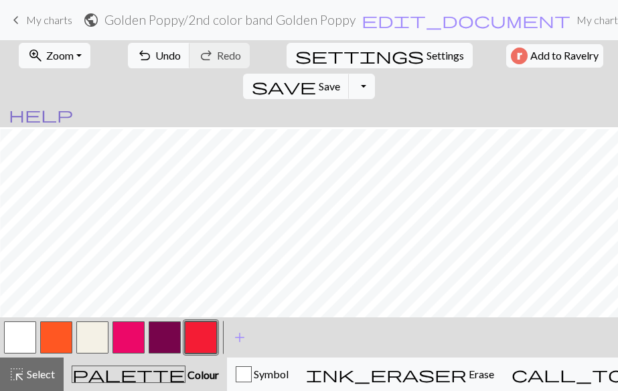
scroll to position [108, 451]
click at [134, 339] on button "button" at bounding box center [129, 337] width 32 height 32
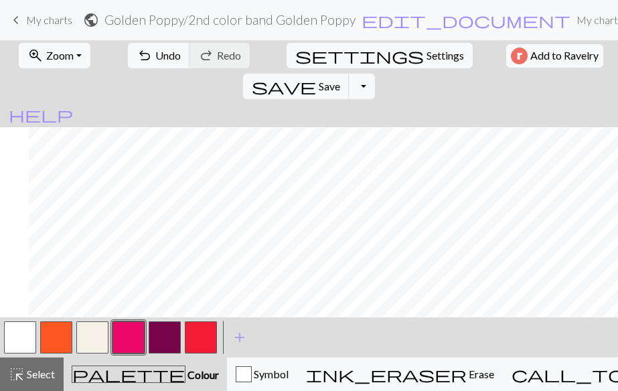
scroll to position [0, 0]
click at [159, 344] on button "button" at bounding box center [165, 337] width 32 height 32
click at [137, 50] on span "undo" at bounding box center [145, 55] width 16 height 19
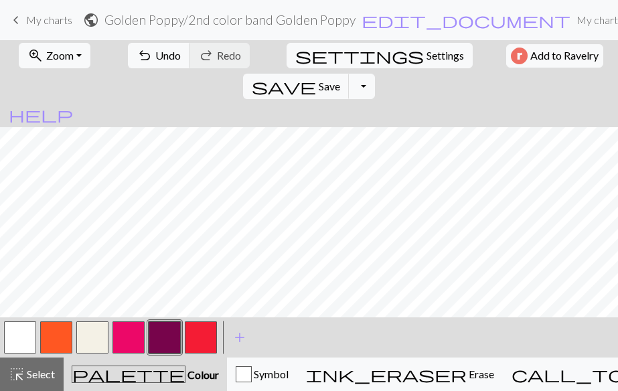
click at [198, 342] on button "button" at bounding box center [201, 337] width 32 height 32
click at [118, 338] on button "button" at bounding box center [129, 337] width 32 height 32
click at [192, 333] on button "button" at bounding box center [201, 337] width 32 height 32
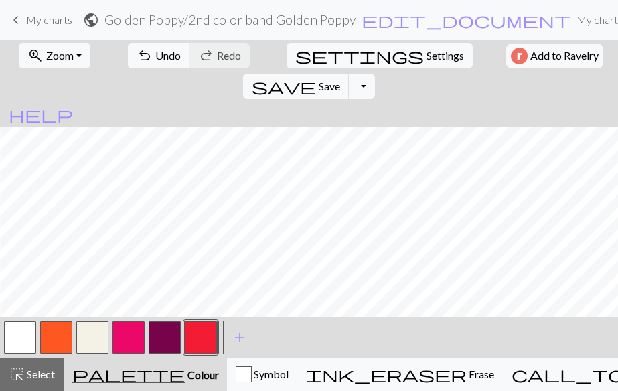
click at [123, 340] on button "button" at bounding box center [129, 337] width 32 height 32
click at [194, 335] on button "button" at bounding box center [201, 337] width 32 height 32
click at [126, 333] on button "button" at bounding box center [129, 337] width 32 height 32
click at [204, 338] on button "button" at bounding box center [201, 337] width 32 height 32
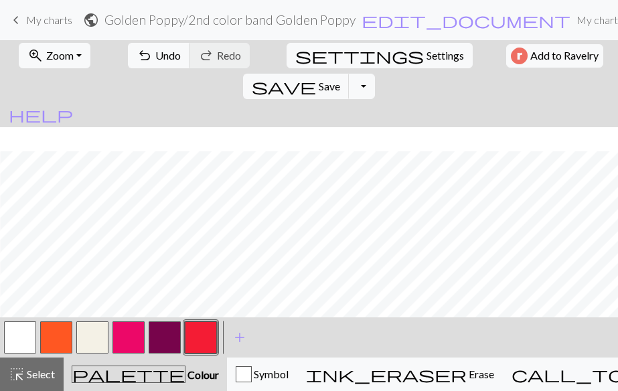
scroll to position [0, 451]
click at [125, 341] on button "button" at bounding box center [129, 337] width 32 height 32
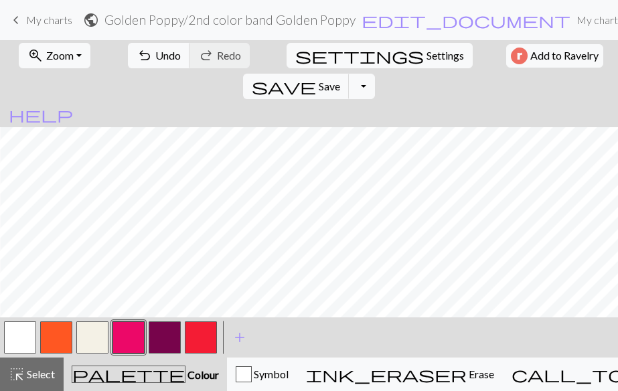
scroll to position [0, 0]
click at [47, 338] on button "button" at bounding box center [56, 337] width 32 height 32
click at [205, 341] on button "button" at bounding box center [201, 337] width 32 height 32
click at [123, 335] on button "button" at bounding box center [129, 337] width 32 height 32
click at [194, 342] on button "button" at bounding box center [201, 337] width 32 height 32
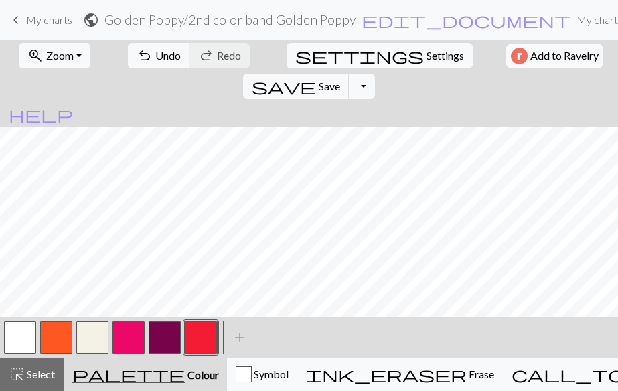
click at [133, 342] on button "button" at bounding box center [129, 337] width 32 height 32
click at [241, 338] on span "add" at bounding box center [240, 337] width 16 height 19
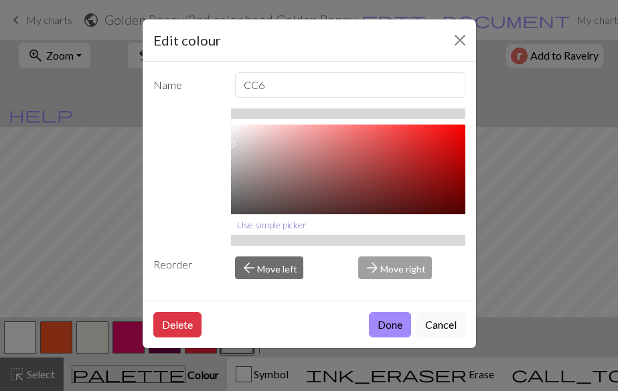
click at [271, 223] on button "Use simple picker" at bounding box center [272, 224] width 82 height 21
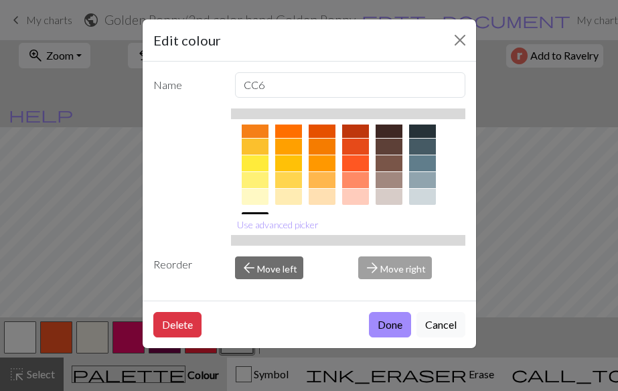
scroll to position [195, 0]
click at [357, 163] on div at bounding box center [355, 163] width 27 height 16
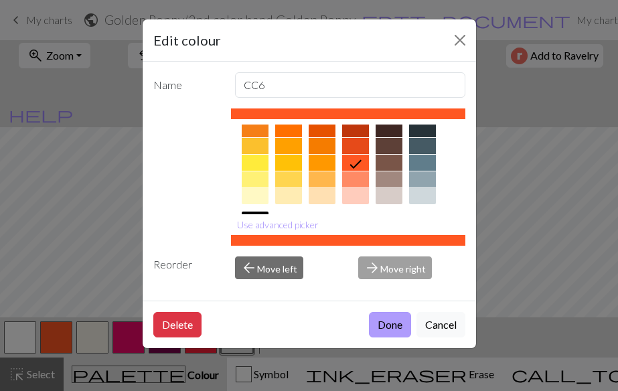
click at [397, 325] on button "Done" at bounding box center [390, 324] width 42 height 25
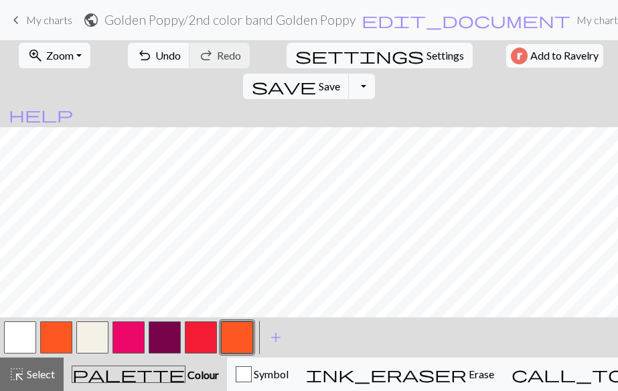
click at [236, 336] on button "button" at bounding box center [237, 337] width 32 height 32
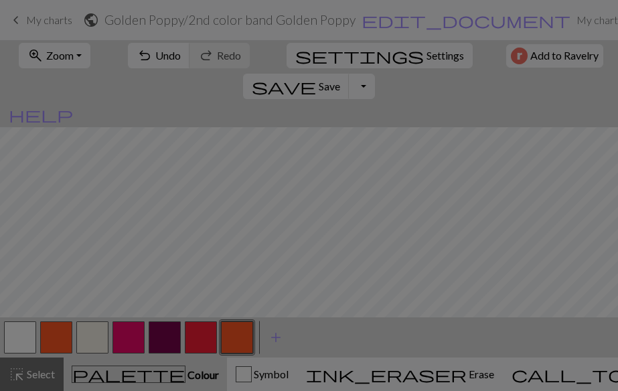
click at [236, 336] on div "Edit colour Name CC6 Use advanced picker Reorder arrow_back Move left arrow_for…" at bounding box center [309, 195] width 618 height 391
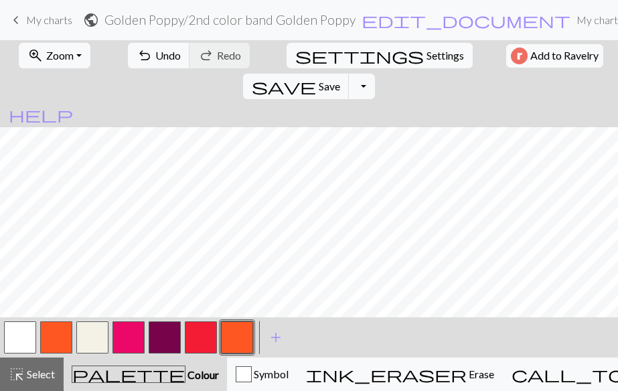
click at [236, 335] on button "button" at bounding box center [237, 337] width 32 height 32
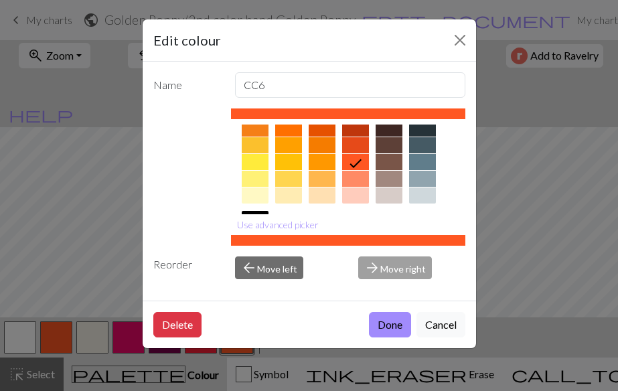
scroll to position [192, 0]
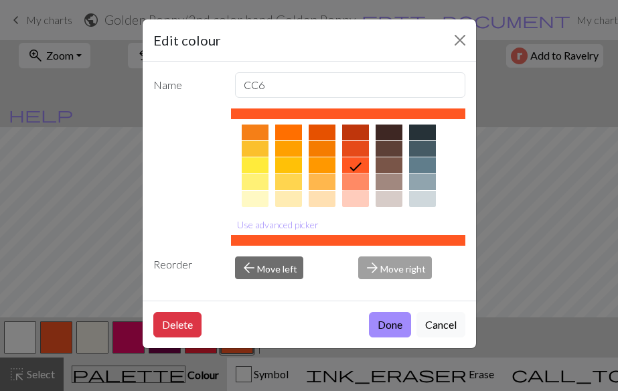
click at [352, 178] on div at bounding box center [355, 182] width 27 height 16
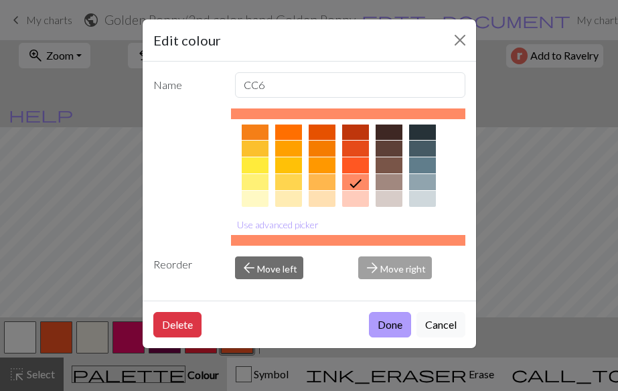
click at [384, 326] on button "Done" at bounding box center [390, 324] width 42 height 25
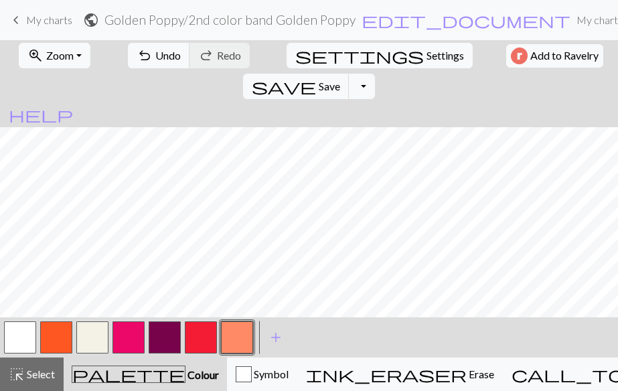
click at [231, 334] on button "button" at bounding box center [237, 337] width 32 height 32
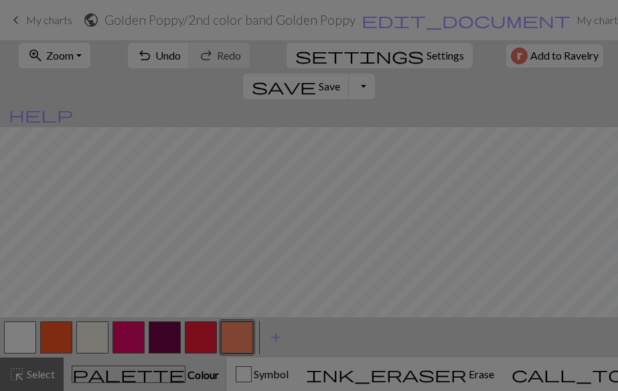
click at [231, 334] on div "Edit colour Name CC6 Use advanced picker Reorder arrow_back Move left arrow_for…" at bounding box center [309, 195] width 618 height 391
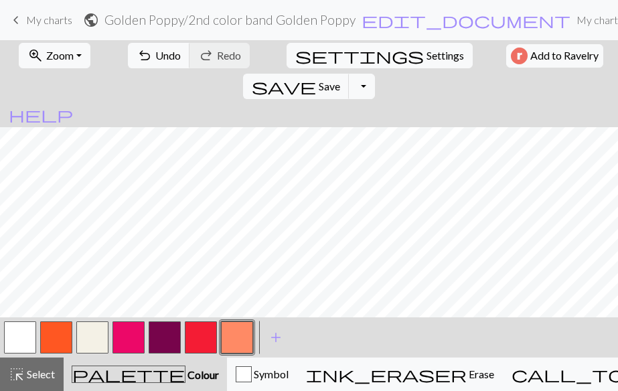
click at [231, 334] on button "button" at bounding box center [237, 337] width 32 height 32
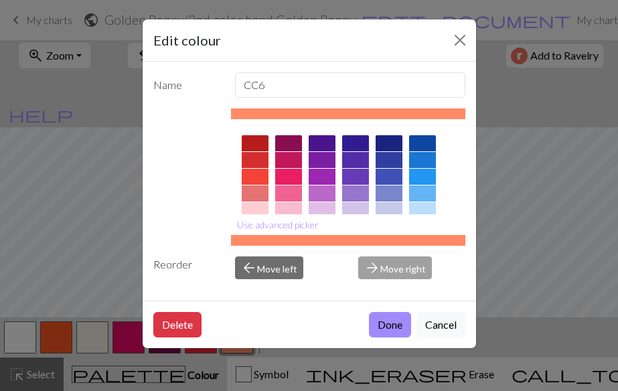
click at [390, 240] on div at bounding box center [348, 240] width 234 height 11
click at [311, 226] on button "Use advanced picker" at bounding box center [278, 224] width 94 height 21
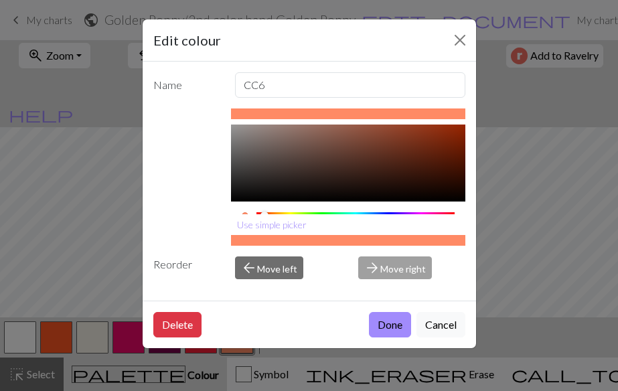
scroll to position [106, 0]
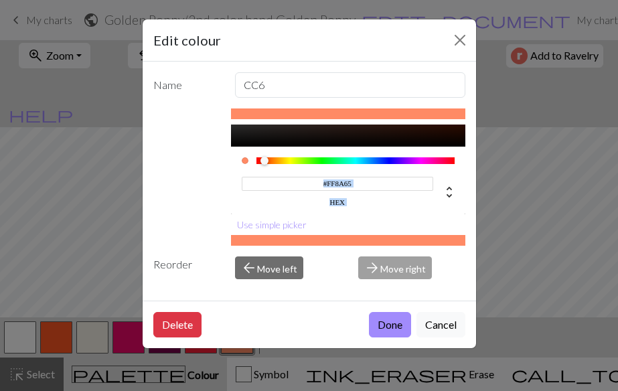
drag, startPoint x: 372, startPoint y: 123, endPoint x: 376, endPoint y: 242, distance: 119.2
click at [375, 242] on div "#FF8A65 hex Use simple picker" at bounding box center [348, 176] width 234 height 137
click at [388, 178] on input "#FF8A65" at bounding box center [338, 184] width 192 height 14
click at [392, 195] on div "#FF8A65 hex" at bounding box center [338, 190] width 192 height 31
click at [392, 188] on input "#FF8A65" at bounding box center [338, 184] width 192 height 14
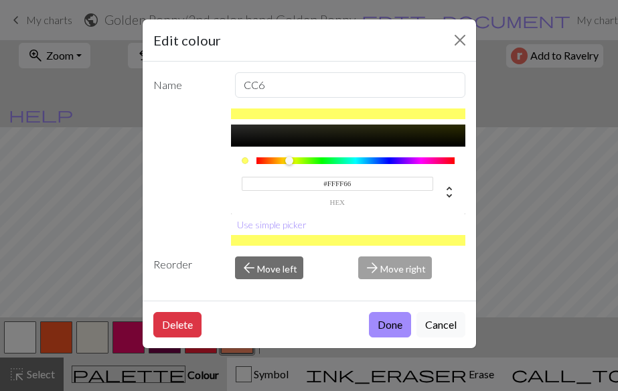
click at [392, 187] on input "#FFFF66" at bounding box center [338, 184] width 192 height 14
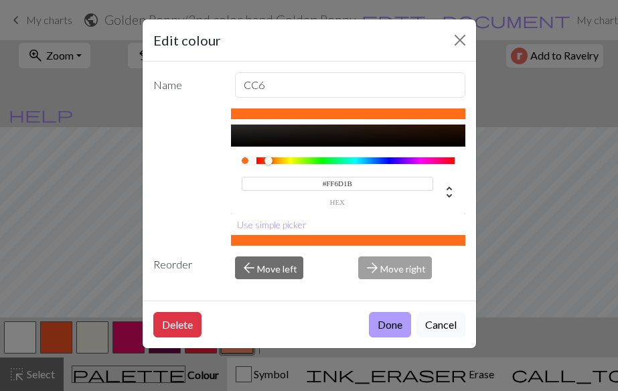
type input "#FF6D1B"
click at [388, 328] on button "Done" at bounding box center [390, 324] width 42 height 25
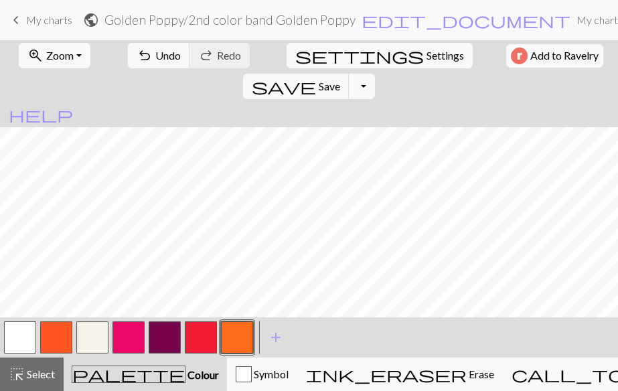
click at [52, 335] on button "button" at bounding box center [56, 337] width 32 height 32
click at [240, 336] on button "button" at bounding box center [237, 337] width 32 height 32
click at [52, 339] on button "button" at bounding box center [56, 337] width 32 height 32
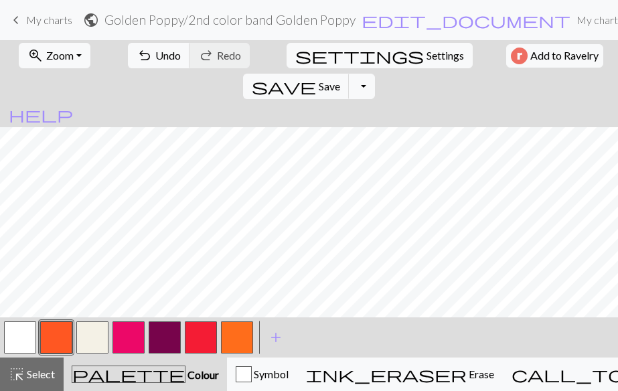
click at [228, 336] on button "button" at bounding box center [237, 337] width 32 height 32
click at [55, 329] on button "button" at bounding box center [56, 337] width 32 height 32
click at [234, 342] on button "button" at bounding box center [237, 337] width 32 height 32
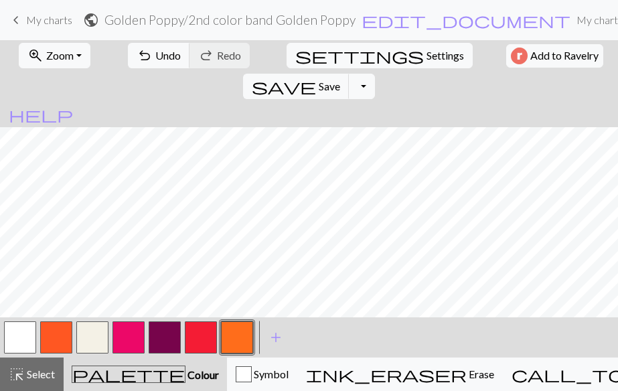
click at [51, 339] on button "button" at bounding box center [56, 337] width 32 height 32
click at [270, 309] on div "zoom_in Zoom Zoom Fit all Fit width Fit height 50% 100% 150% 200% undo Undo Und…" at bounding box center [309, 215] width 618 height 351
click at [237, 333] on button "button" at bounding box center [237, 337] width 32 height 32
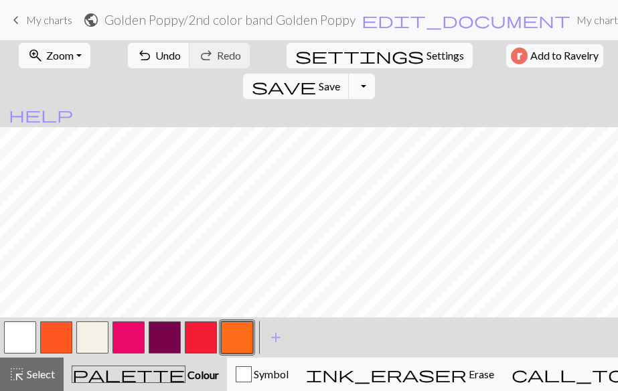
click at [62, 324] on button "button" at bounding box center [56, 337] width 32 height 32
click at [244, 339] on button "button" at bounding box center [237, 337] width 32 height 32
click at [340, 80] on span "Save" at bounding box center [329, 86] width 21 height 13
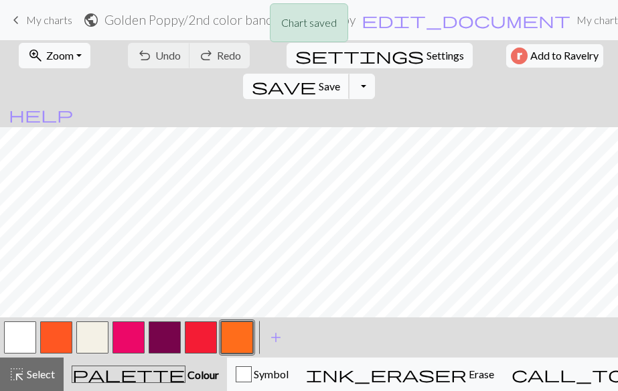
click at [340, 80] on span "Save" at bounding box center [329, 86] width 21 height 13
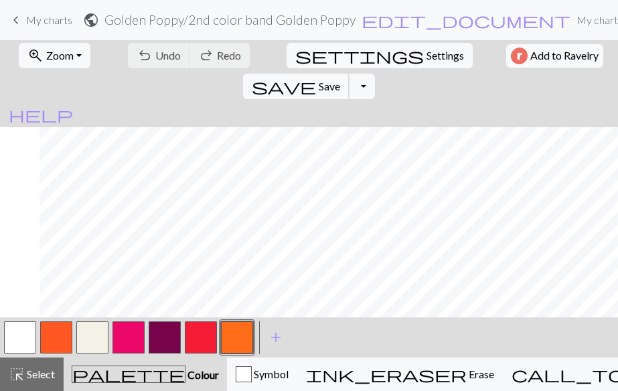
scroll to position [108, 451]
